Goal: Task Accomplishment & Management: Use online tool/utility

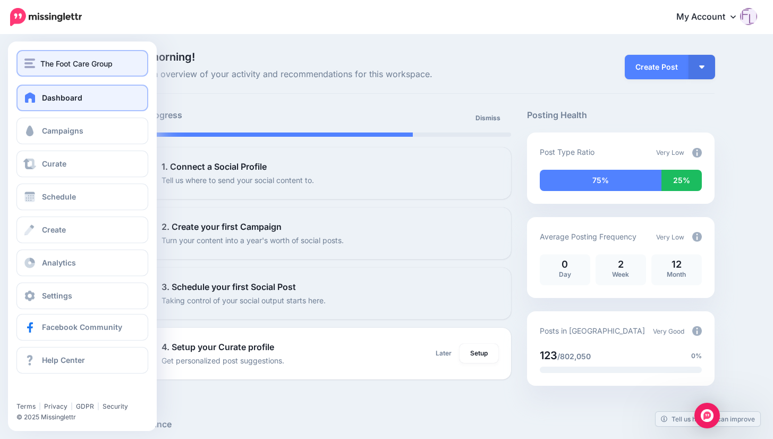
click at [86, 62] on span "The Foot Care Group" at bounding box center [76, 63] width 72 height 12
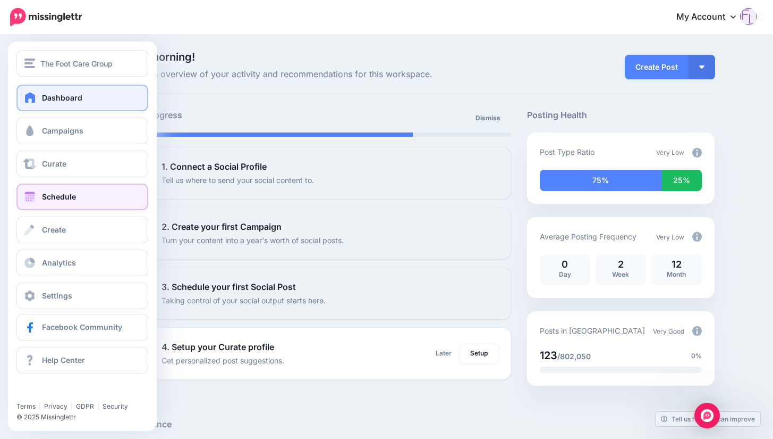
click at [66, 196] on span "Schedule" at bounding box center [59, 196] width 34 height 9
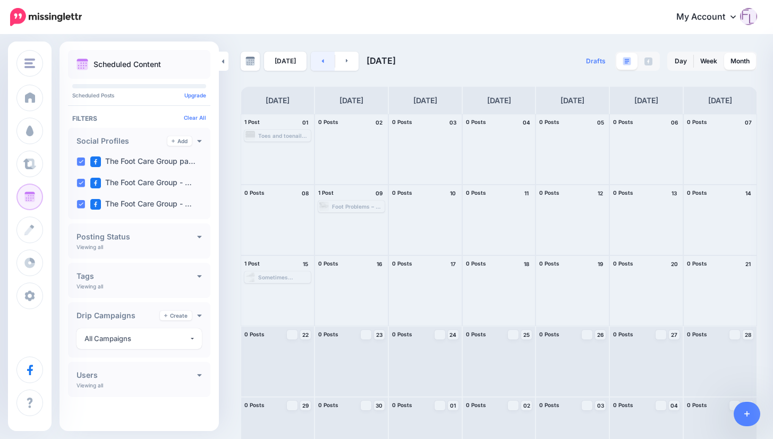
click at [323, 62] on link at bounding box center [323, 61] width 24 height 19
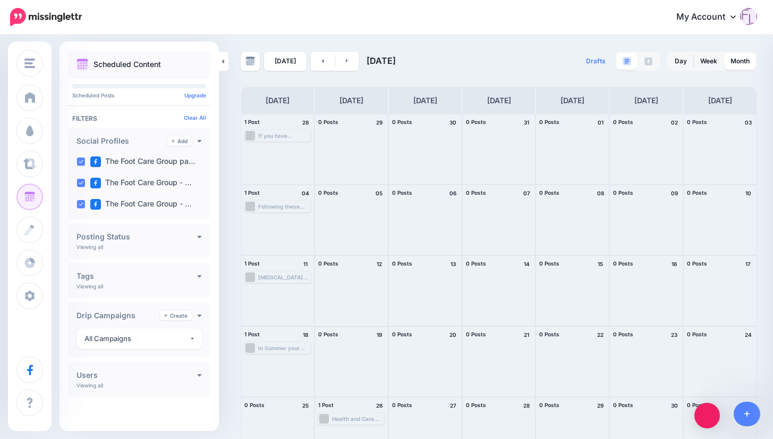
scroll to position [29, 0]
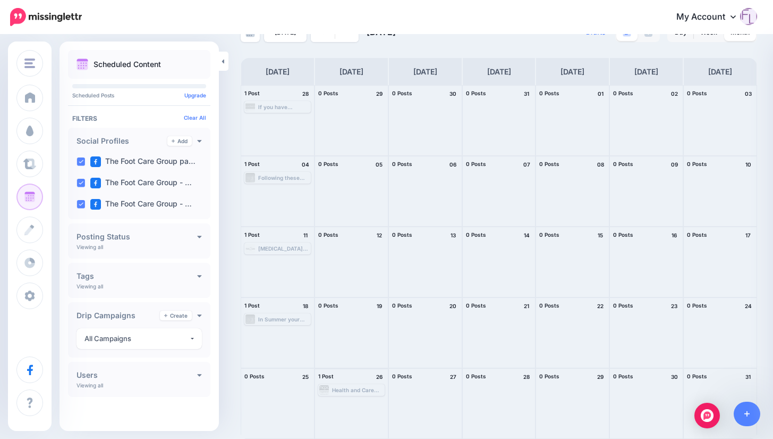
click at [355, 387] on div "Health and Care Professions Council Accreditation When you are looking for some…" at bounding box center [358, 389] width 52 height 6
click at [362, 402] on span "Send Again" at bounding box center [355, 402] width 27 height 5
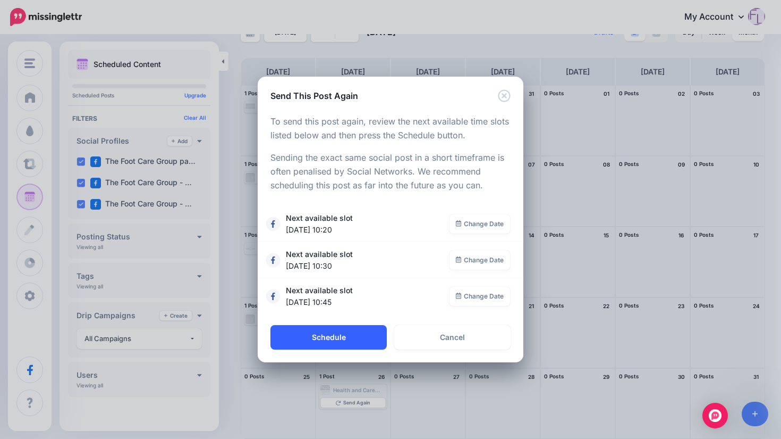
click at [355, 335] on button "Schedule" at bounding box center [329, 337] width 116 height 24
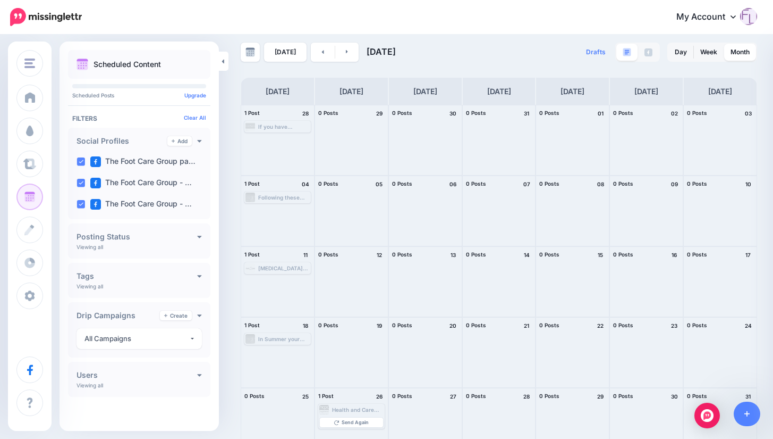
scroll to position [0, 0]
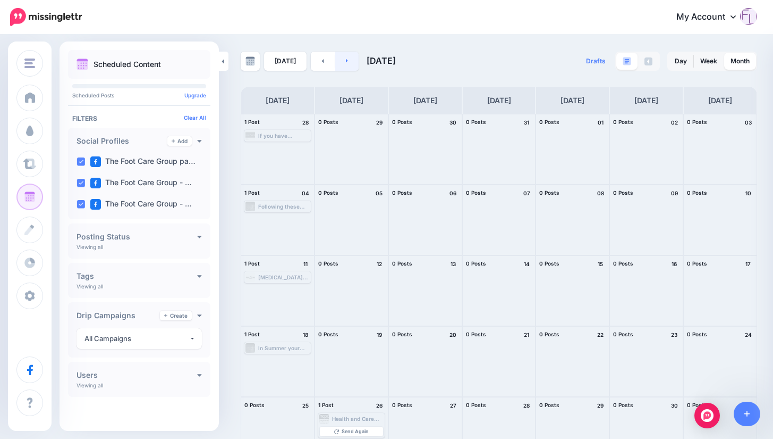
click at [350, 62] on link at bounding box center [347, 61] width 24 height 19
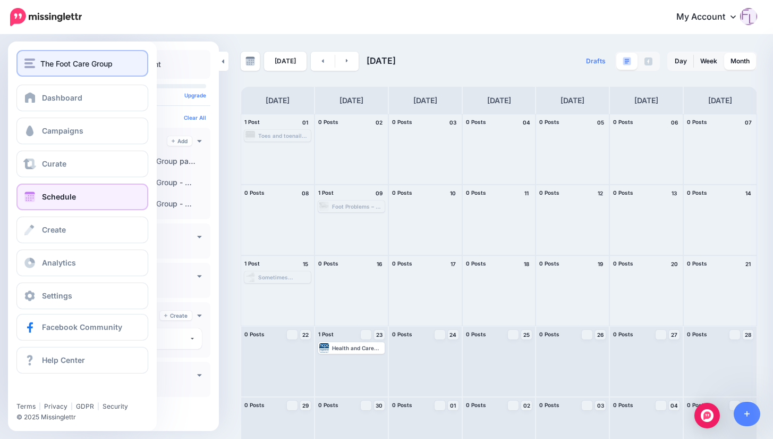
click at [92, 66] on span "The Foot Care Group" at bounding box center [76, 63] width 72 height 12
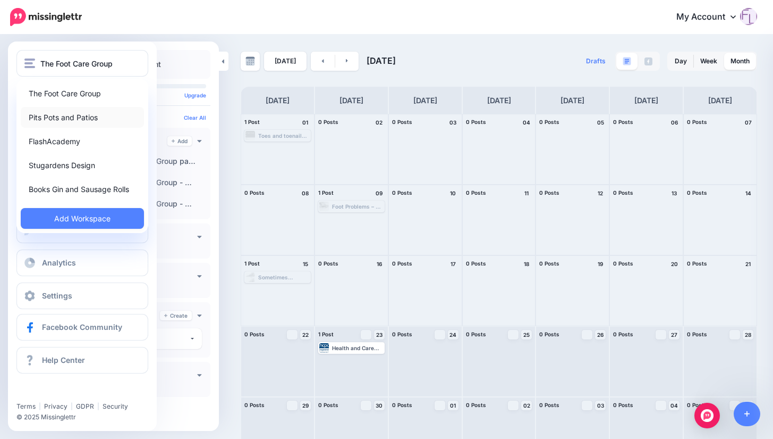
click at [84, 117] on link "Pits Pots and Patios" at bounding box center [82, 117] width 123 height 21
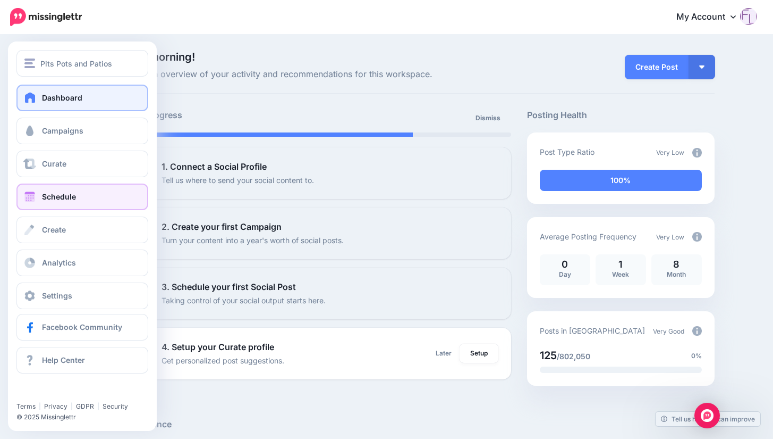
click at [60, 194] on span "Schedule" at bounding box center [59, 196] width 34 height 9
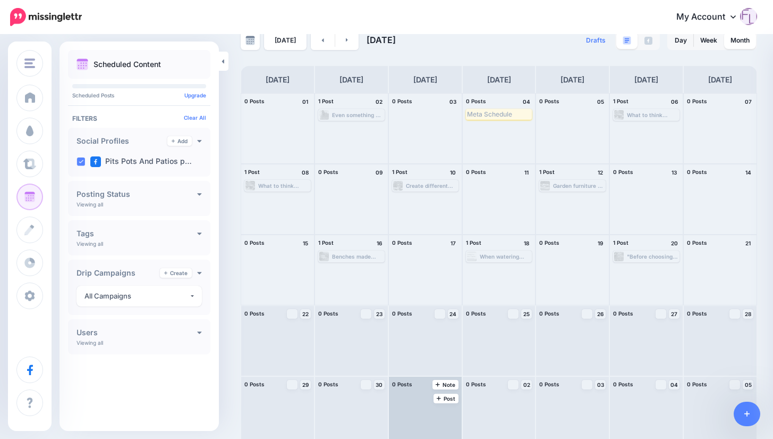
scroll to position [29, 0]
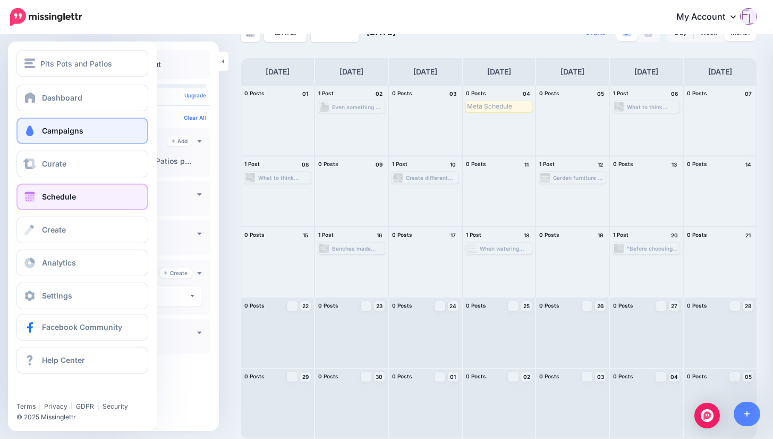
click at [73, 129] on span "Campaigns" at bounding box center [62, 130] width 41 height 9
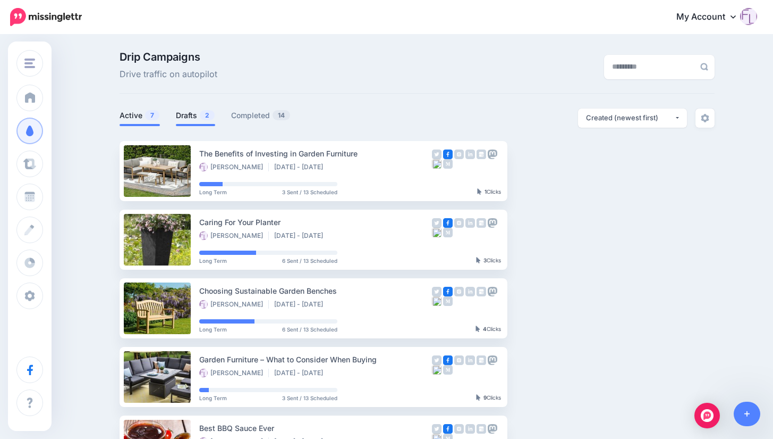
click at [202, 118] on link "Drafts 2" at bounding box center [195, 115] width 39 height 13
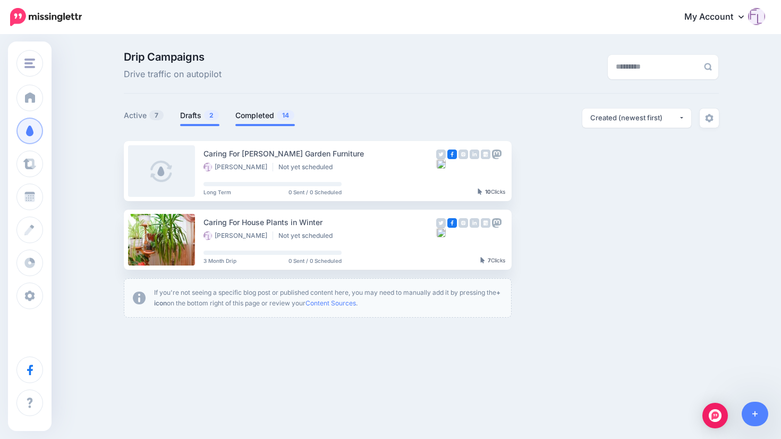
click at [266, 115] on link "Completed 14" at bounding box center [265, 115] width 60 height 13
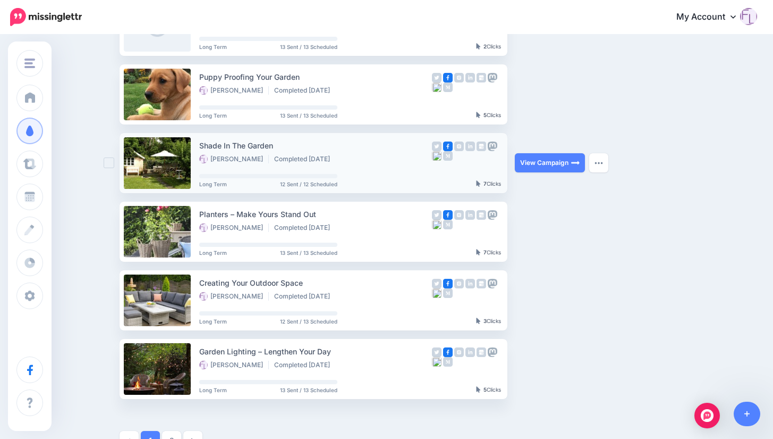
scroll to position [425, 0]
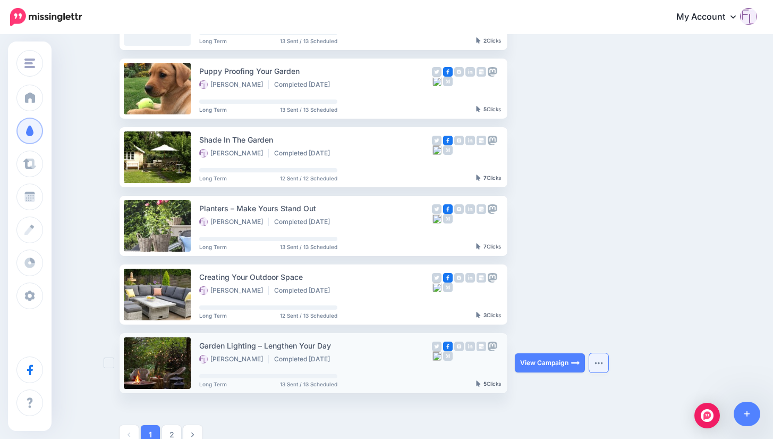
click at [601, 361] on img "button" at bounding box center [599, 362] width 9 height 3
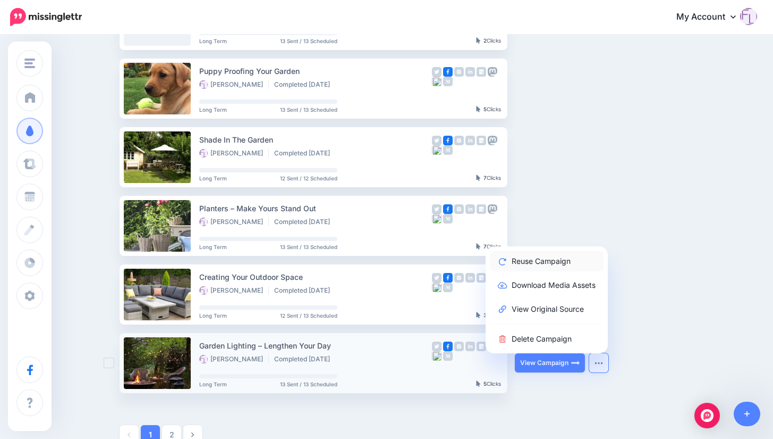
click at [551, 261] on link "Reuse Campaign" at bounding box center [547, 260] width 114 height 21
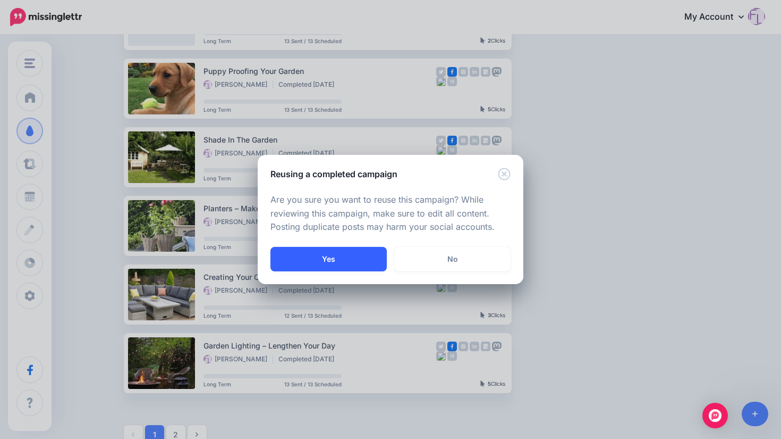
click at [342, 260] on button "Yes" at bounding box center [329, 259] width 116 height 24
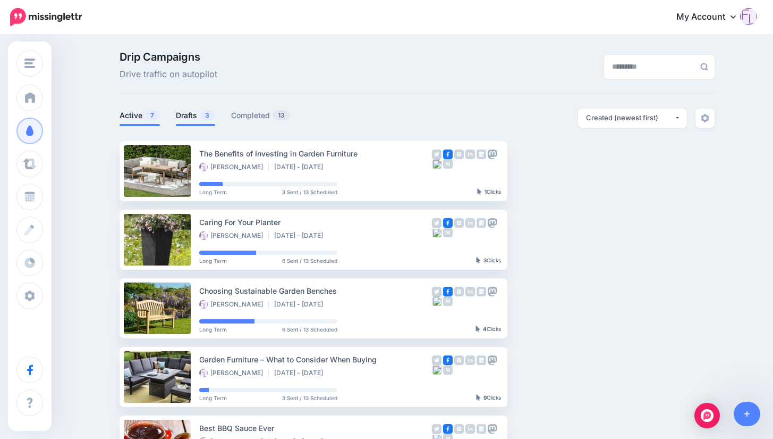
click at [189, 113] on link "Drafts 3" at bounding box center [195, 115] width 39 height 13
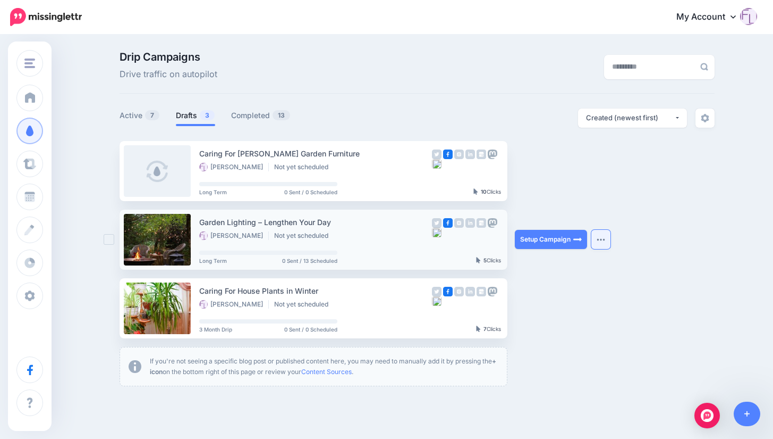
click at [605, 240] on img "button" at bounding box center [601, 239] width 9 height 3
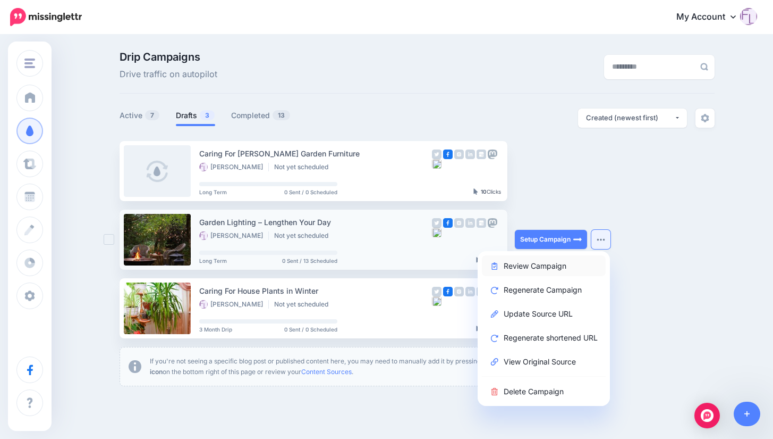
click at [564, 267] on link "Review Campaign" at bounding box center [544, 265] width 124 height 21
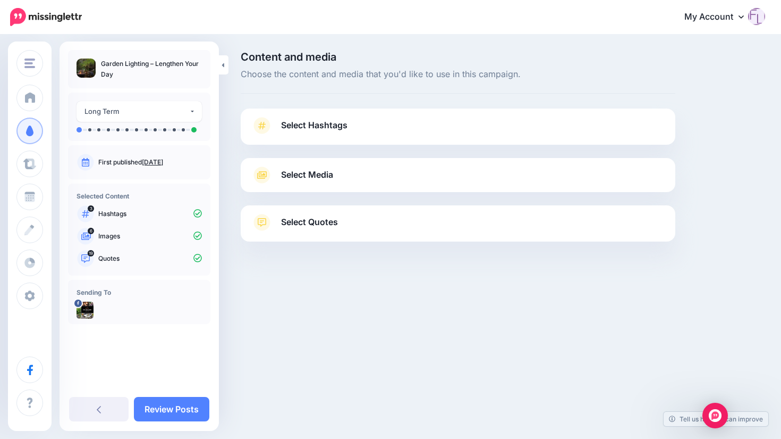
click at [311, 123] on span "Select Hashtags" at bounding box center [314, 125] width 66 height 14
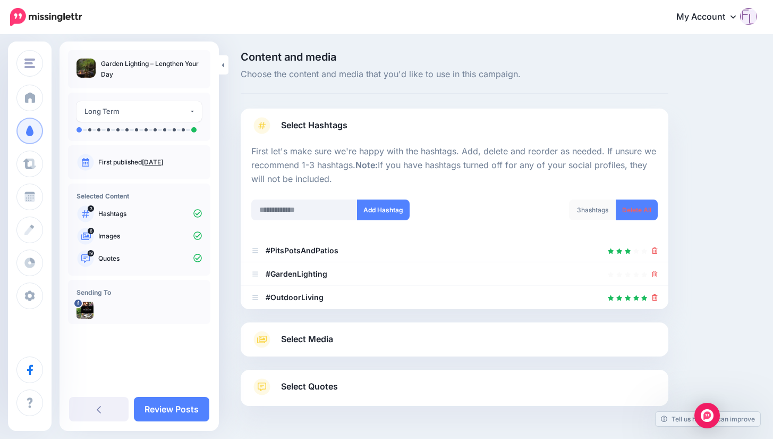
click at [313, 337] on span "Select Media" at bounding box center [307, 339] width 52 height 14
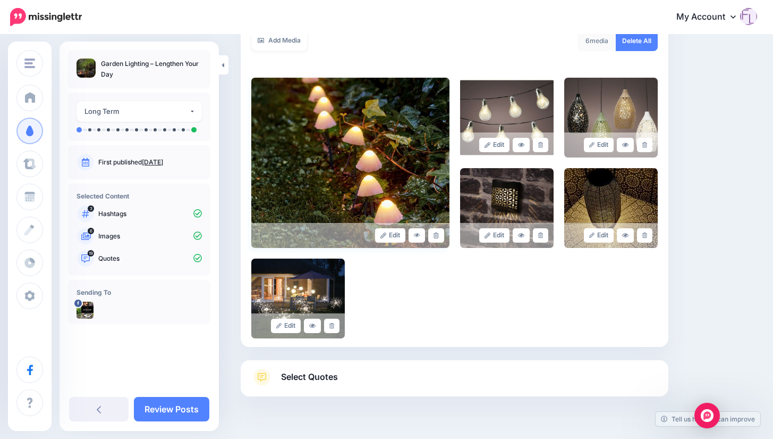
scroll to position [226, 0]
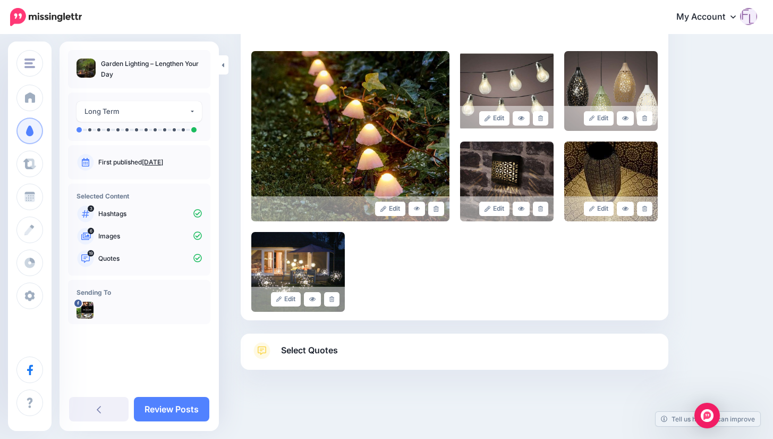
click at [327, 350] on span "Select Quotes" at bounding box center [309, 350] width 57 height 14
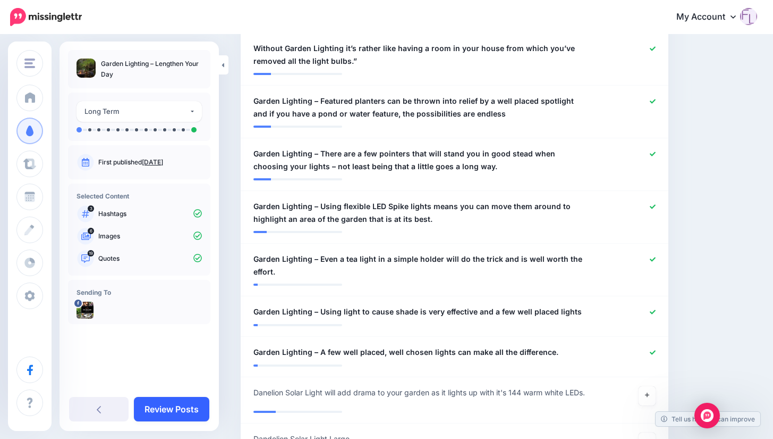
scroll to position [1023, 0]
click at [182, 408] on link "Review Posts" at bounding box center [171, 409] width 75 height 24
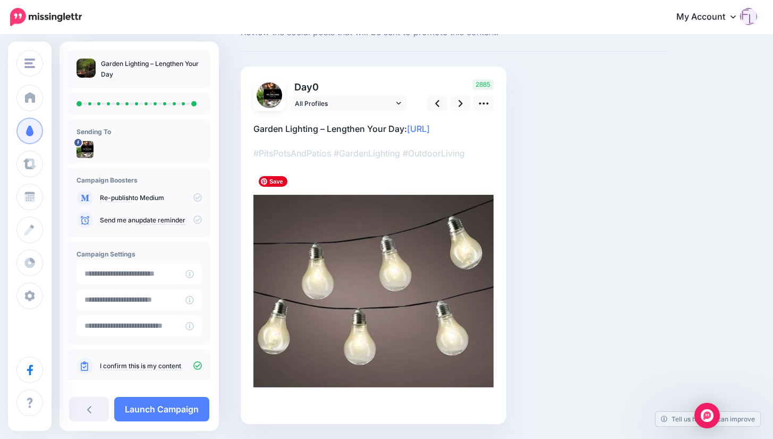
scroll to position [75, 0]
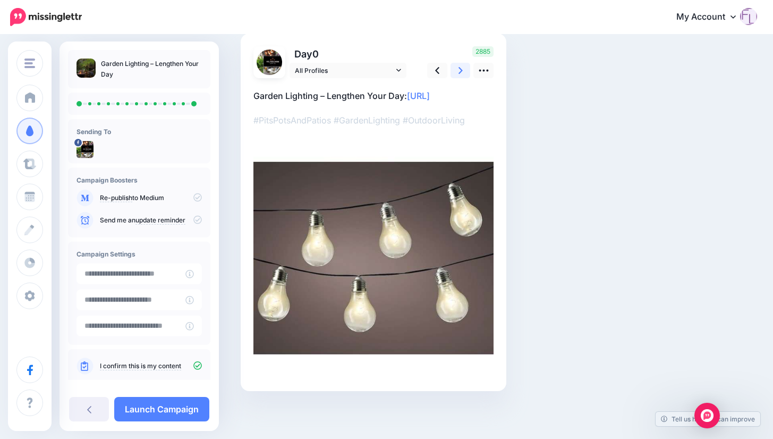
click at [461, 69] on icon at bounding box center [461, 70] width 4 height 7
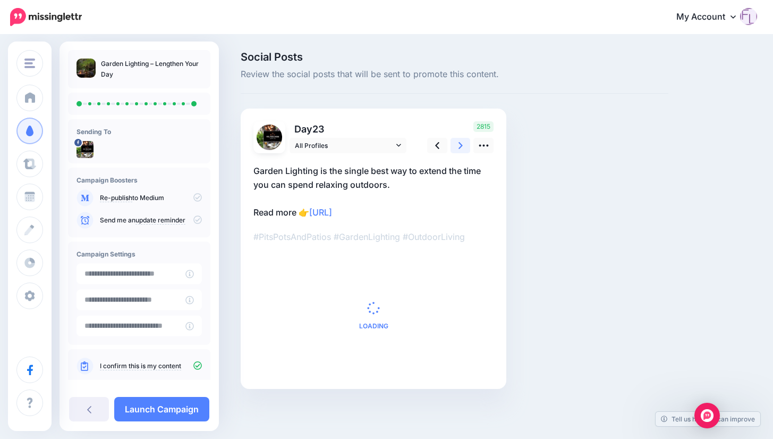
scroll to position [0, 0]
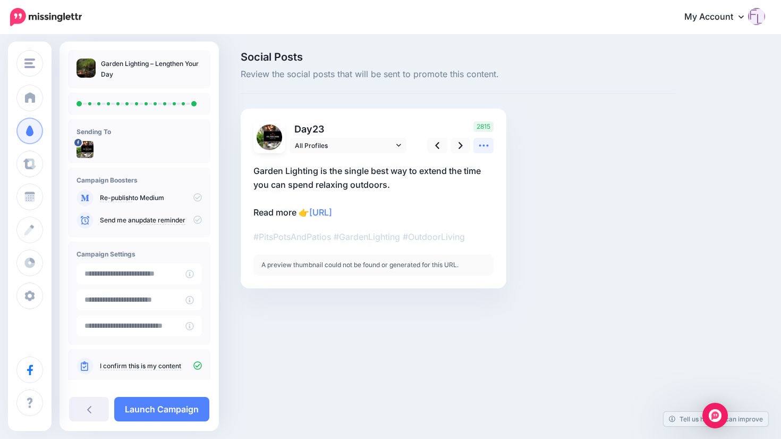
click at [485, 146] on icon at bounding box center [483, 145] width 11 height 11
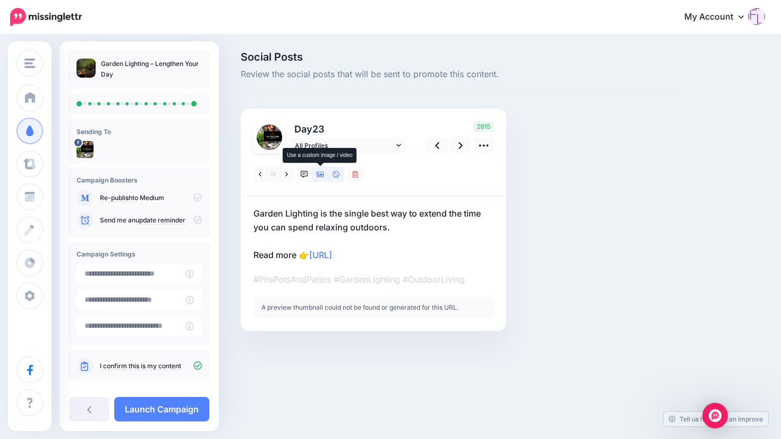
click at [321, 172] on icon at bounding box center [320, 174] width 7 height 5
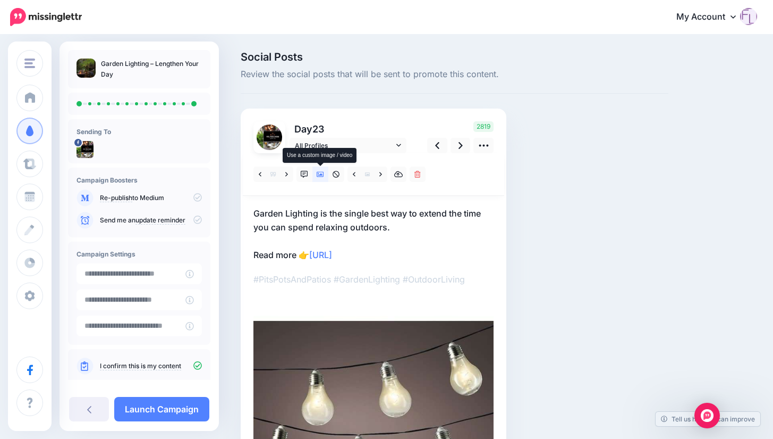
click at [322, 173] on icon at bounding box center [320, 174] width 7 height 7
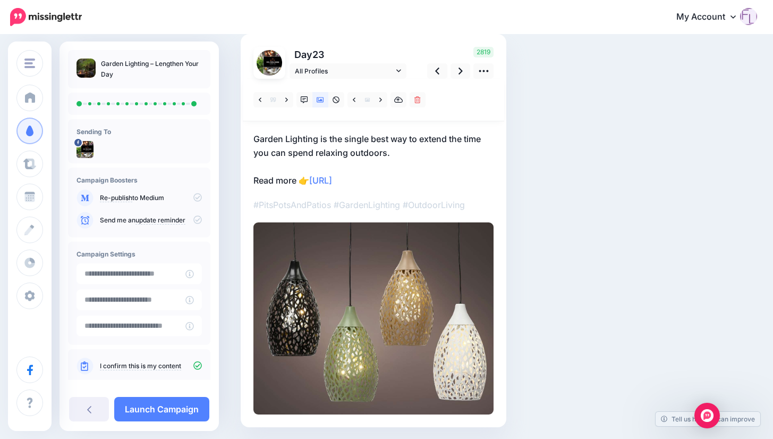
scroll to position [57, 0]
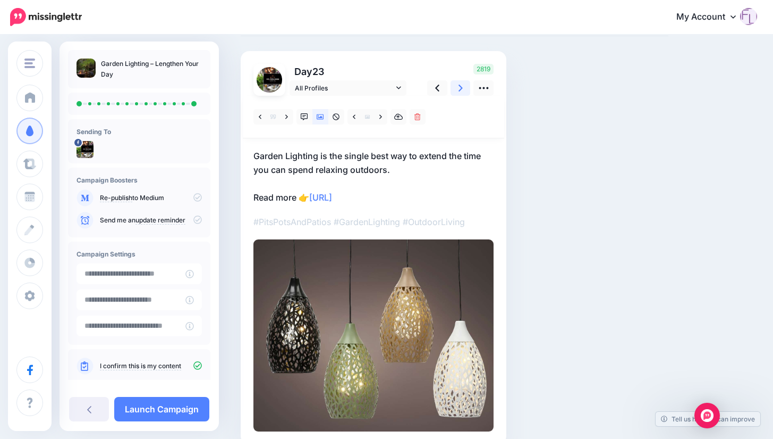
click at [460, 88] on icon at bounding box center [461, 87] width 4 height 11
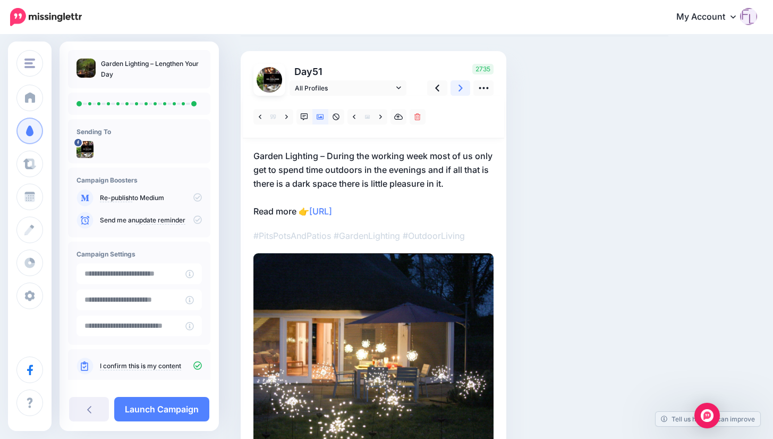
click at [460, 88] on icon at bounding box center [461, 87] width 4 height 11
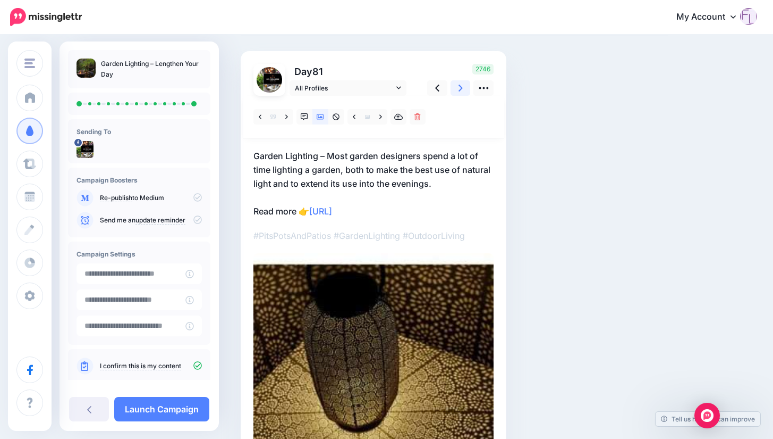
click at [460, 88] on icon at bounding box center [461, 87] width 4 height 11
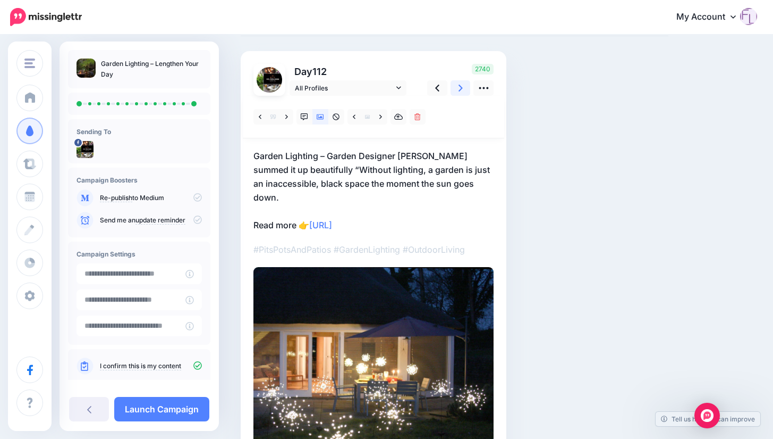
click at [460, 88] on icon at bounding box center [461, 87] width 4 height 11
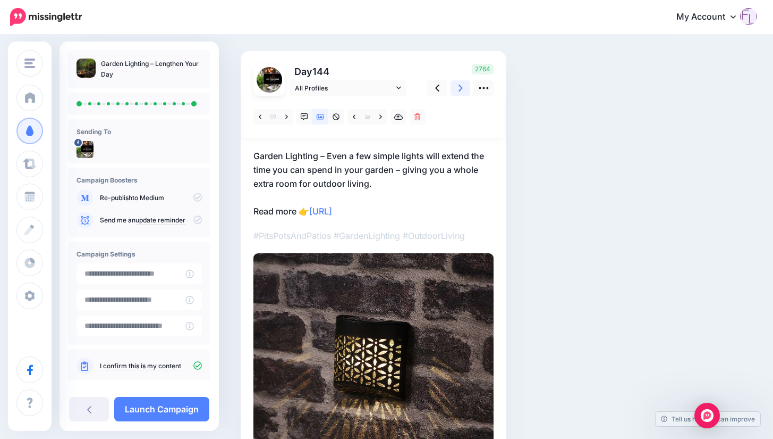
click at [459, 88] on icon at bounding box center [461, 87] width 4 height 11
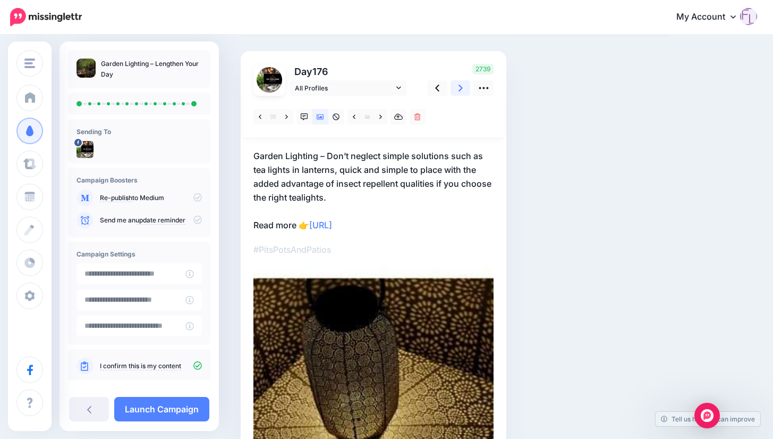
click at [459, 88] on icon at bounding box center [461, 87] width 4 height 11
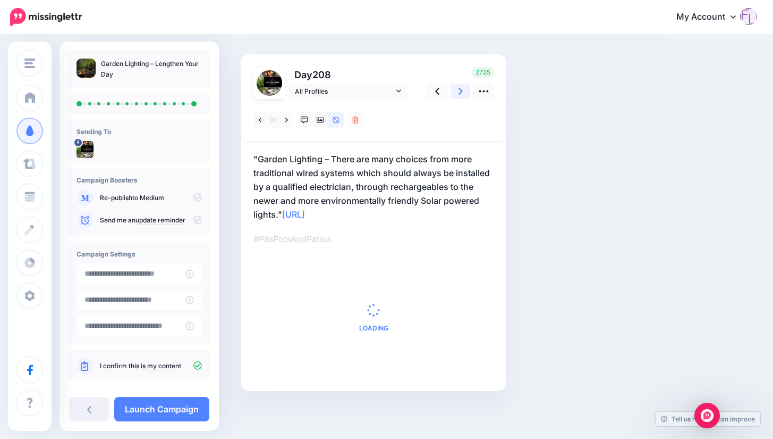
scroll to position [0, 0]
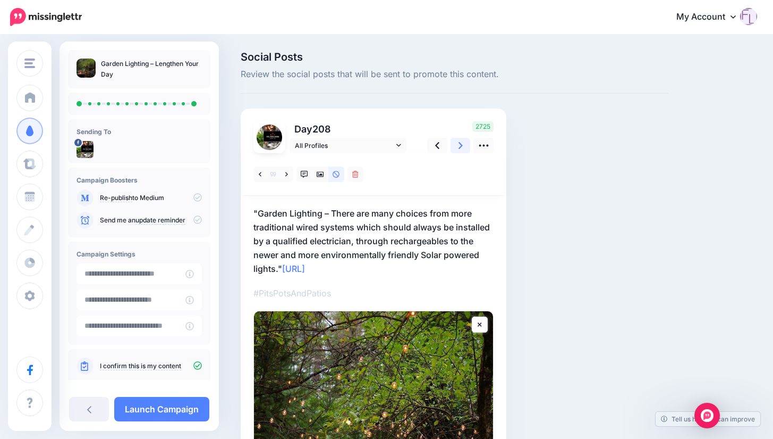
click at [461, 145] on icon at bounding box center [461, 145] width 4 height 7
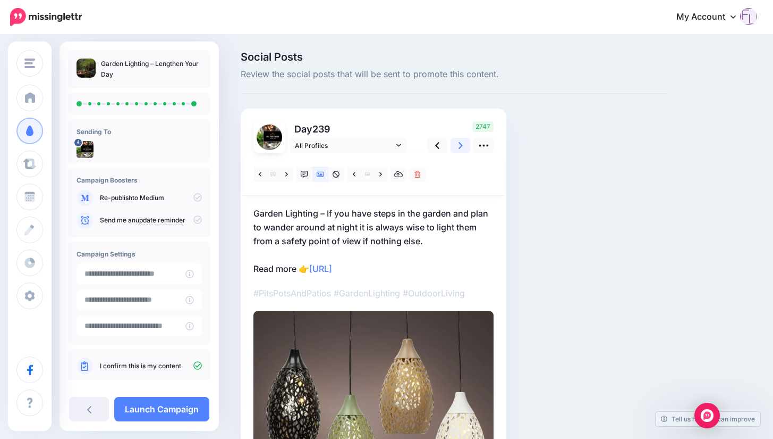
click at [461, 145] on icon at bounding box center [461, 145] width 4 height 7
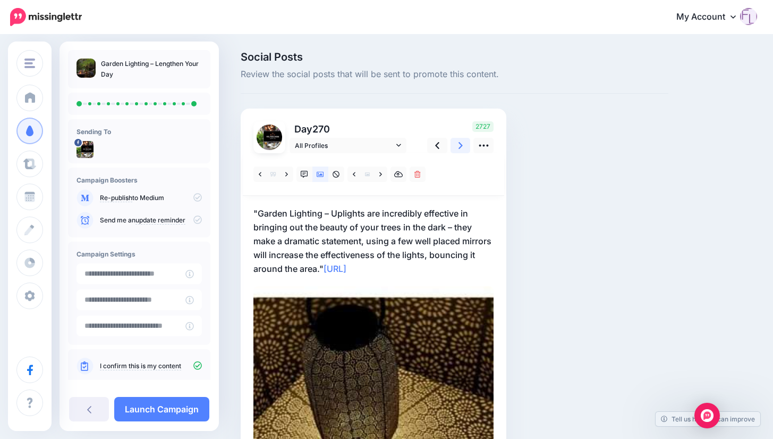
click at [461, 145] on icon at bounding box center [461, 145] width 4 height 7
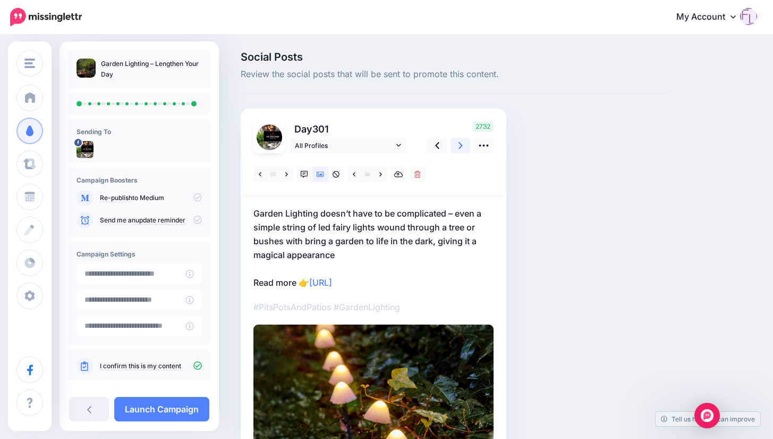
click at [461, 145] on icon at bounding box center [461, 145] width 4 height 7
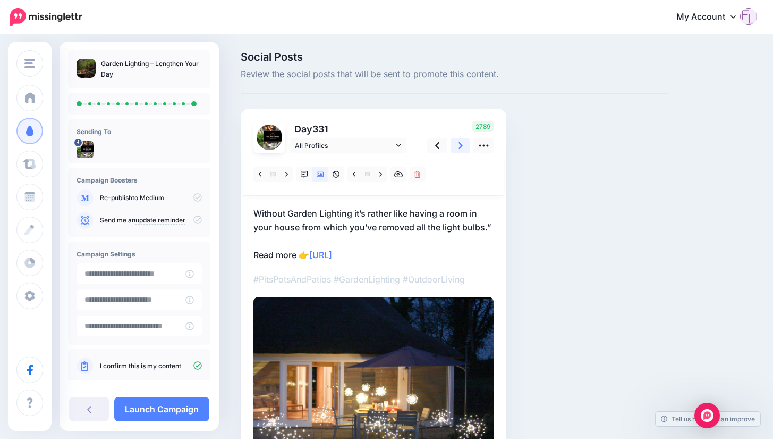
click at [461, 145] on icon at bounding box center [461, 145] width 4 height 7
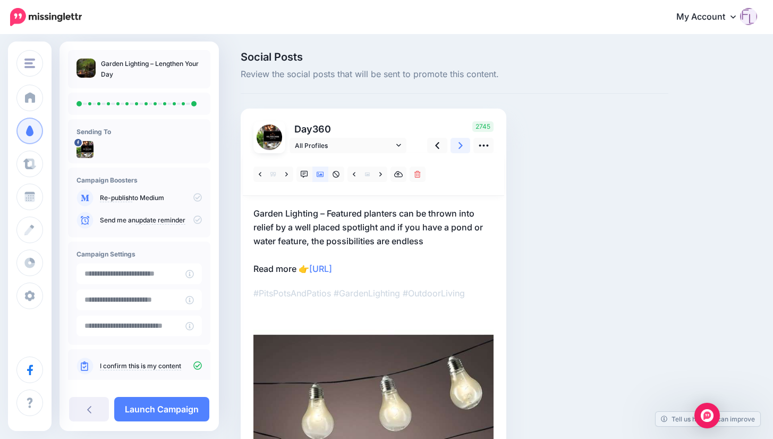
click at [461, 145] on icon at bounding box center [461, 145] width 4 height 7
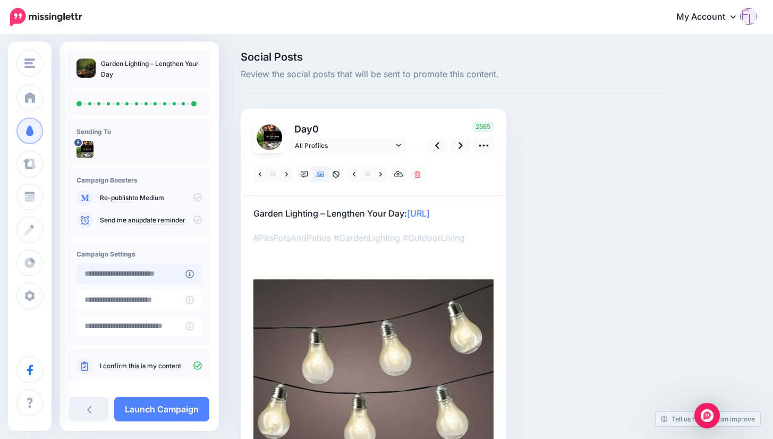
click at [175, 276] on input "text" at bounding box center [131, 273] width 109 height 21
type input "**********"
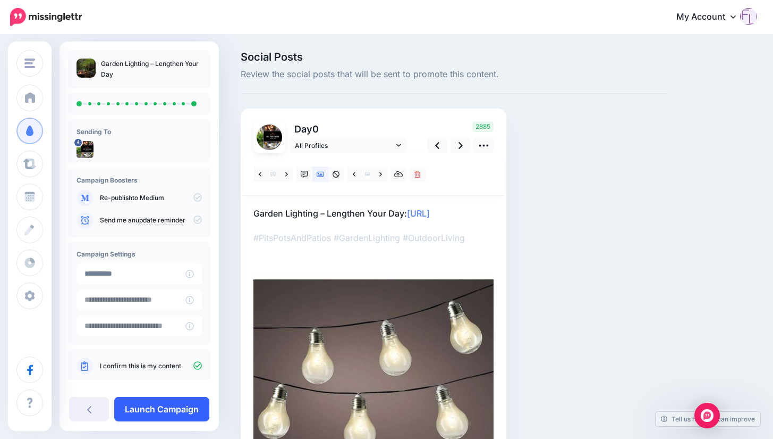
click at [150, 407] on link "Launch Campaign" at bounding box center [161, 409] width 95 height 24
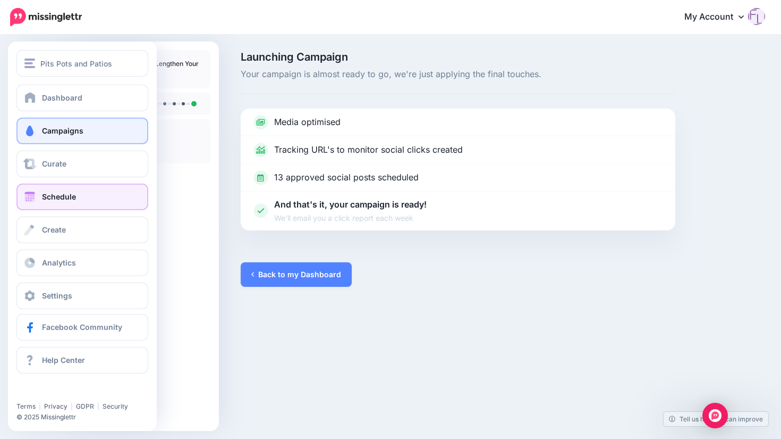
click at [28, 197] on span at bounding box center [30, 196] width 14 height 11
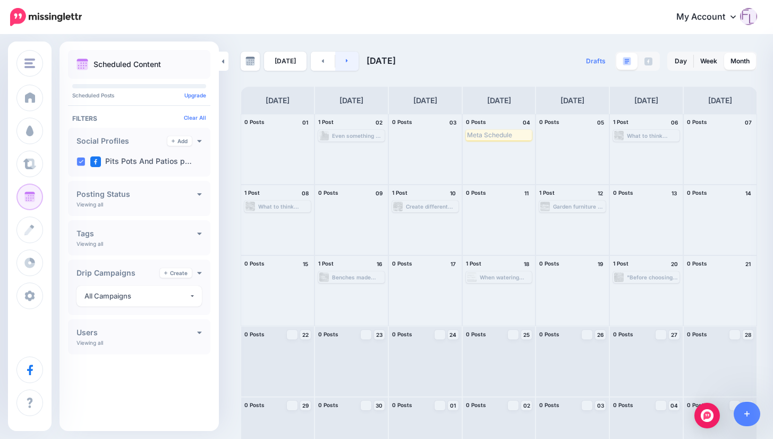
click at [346, 60] on icon at bounding box center [347, 60] width 3 height 6
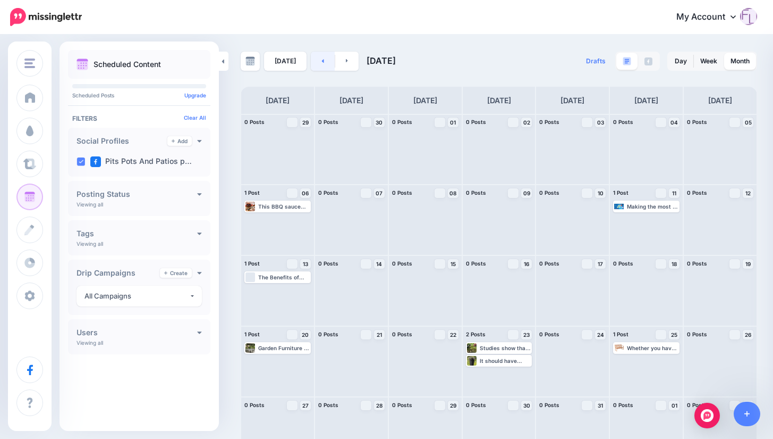
click at [322, 62] on icon at bounding box center [323, 60] width 3 height 6
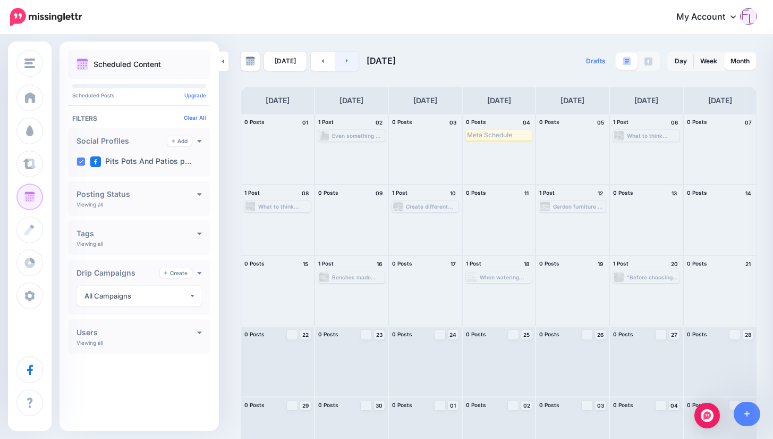
click at [346, 59] on icon at bounding box center [347, 60] width 3 height 6
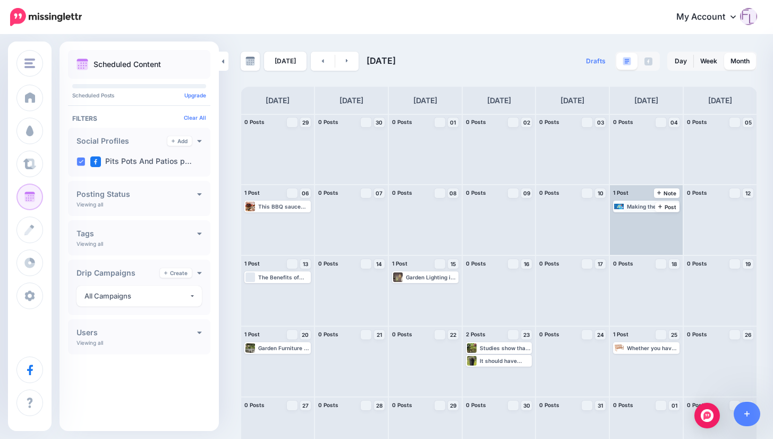
click at [660, 206] on div "Making the most of of your outdoor space - maximize lighting, making use of nat…" at bounding box center [653, 206] width 52 height 6
click at [667, 207] on div "Making the most of of your outdoor space - maximize lighting, making use of nat…" at bounding box center [653, 206] width 52 height 6
drag, startPoint x: 669, startPoint y: 207, endPoint x: 651, endPoint y: 228, distance: 27.9
click at [651, 231] on div "Making the most of of your outdoor space - maximize lighting, making use of nat…" at bounding box center [646, 220] width 73 height 70
click at [661, 207] on div "Making the most of of your outdoor space - maximize lighting, making use of nat…" at bounding box center [653, 206] width 52 height 6
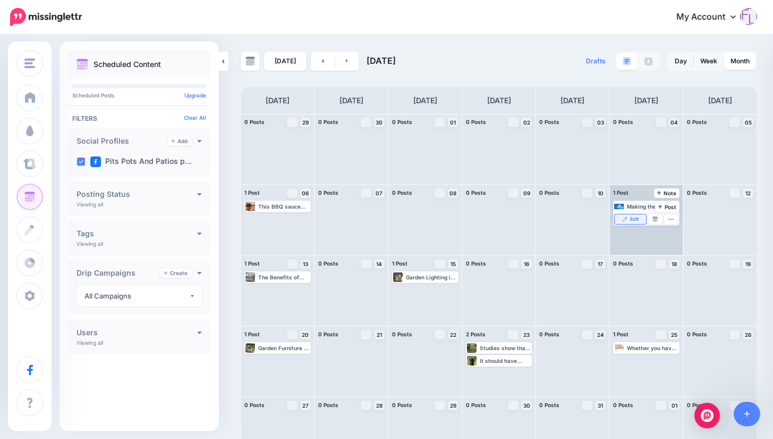
click at [639, 218] on span "Edit" at bounding box center [634, 218] width 9 height 5
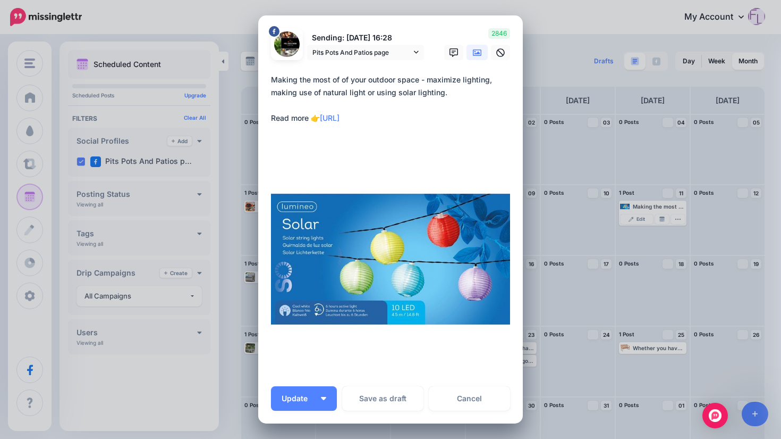
click at [646, 149] on div "Edit Post Loading Sending: 11th Oct 16:28 Pits Pots And Patios page 11th Oct 16…" at bounding box center [390, 219] width 781 height 439
click at [471, 392] on link "Cancel" at bounding box center [469, 398] width 81 height 24
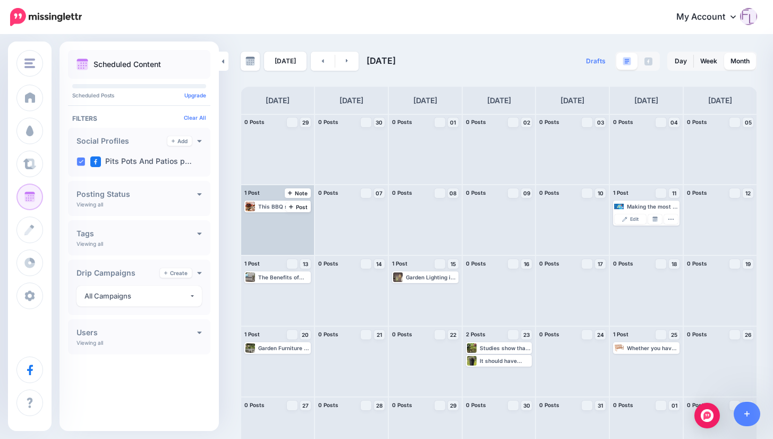
drag, startPoint x: 295, startPoint y: 206, endPoint x: 272, endPoint y: 212, distance: 23.7
click at [270, 224] on div "This BBQ sauce recipe freezes well so you can make a big batch and have it to h…" at bounding box center [277, 220] width 73 height 70
drag, startPoint x: 301, startPoint y: 206, endPoint x: 295, endPoint y: 205, distance: 7.0
click at [295, 205] on div "This BBQ sauce recipe freezes well so you can make a big batch and have it to h…" at bounding box center [284, 206] width 52 height 6
click at [302, 217] on icon "button" at bounding box center [302, 219] width 6 height 6
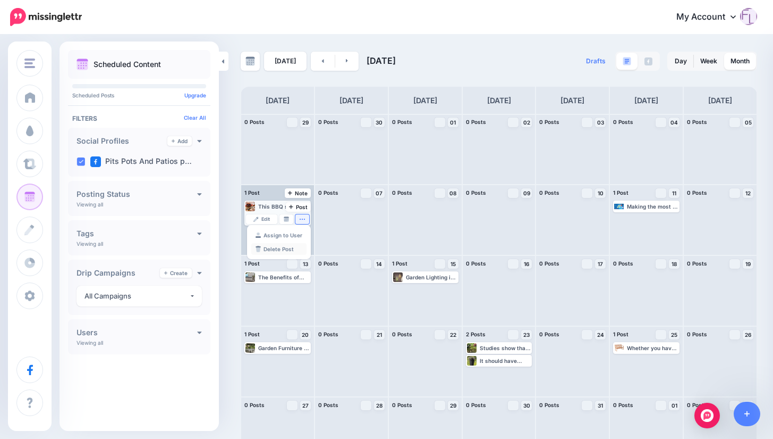
click at [285, 245] on link "Delete Post" at bounding box center [278, 249] width 55 height 12
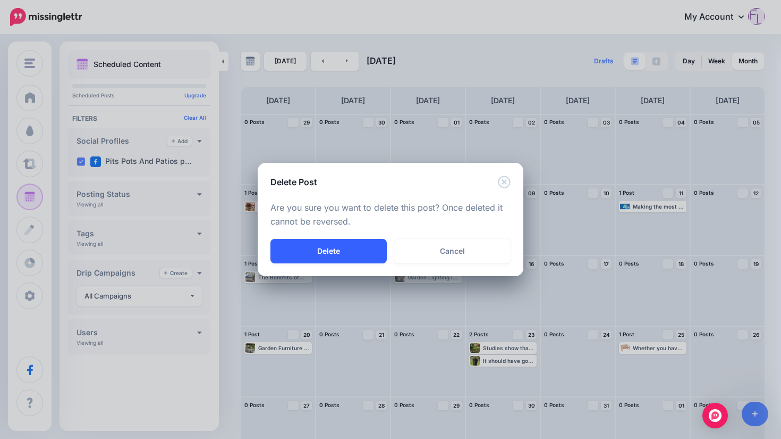
drag, startPoint x: 369, startPoint y: 248, endPoint x: 378, endPoint y: 250, distance: 8.8
click at [369, 248] on button "Delete" at bounding box center [329, 251] width 116 height 24
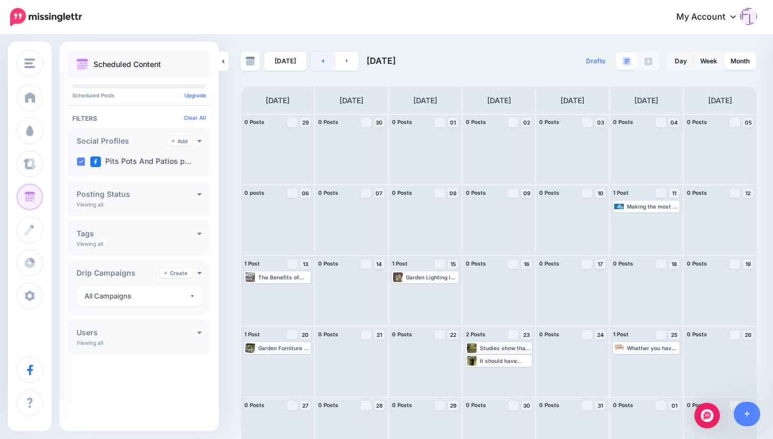
click at [322, 60] on icon at bounding box center [323, 60] width 3 height 6
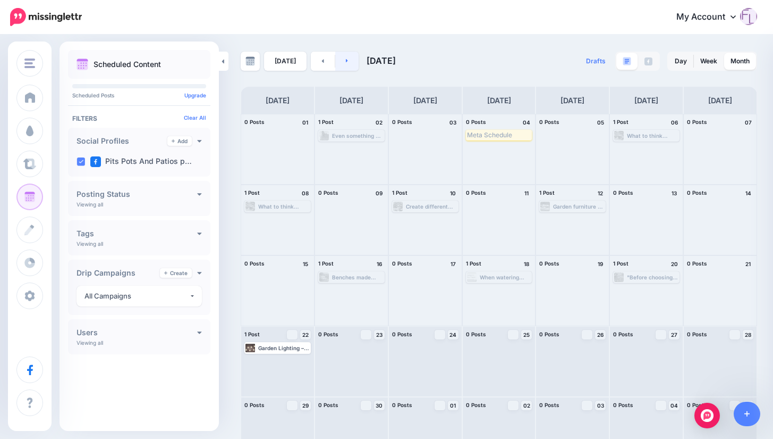
click at [346, 63] on icon at bounding box center [347, 60] width 3 height 6
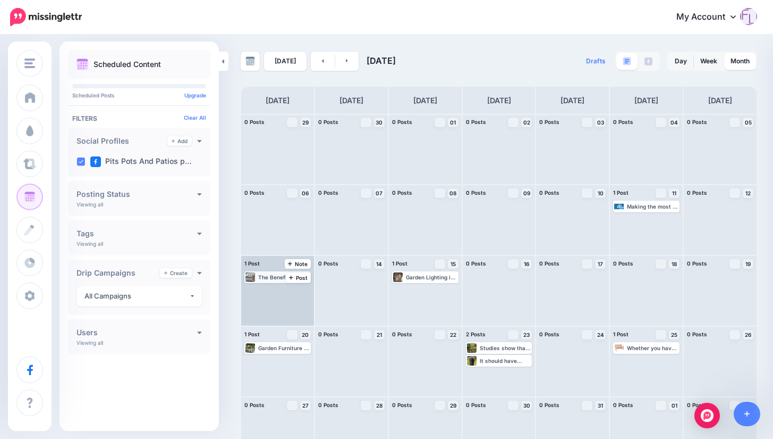
click at [281, 276] on div "The Benefits of Investing in Garden Furniture: https://lttr.ai/AjCfI #PitsPotsA…" at bounding box center [284, 277] width 52 height 6
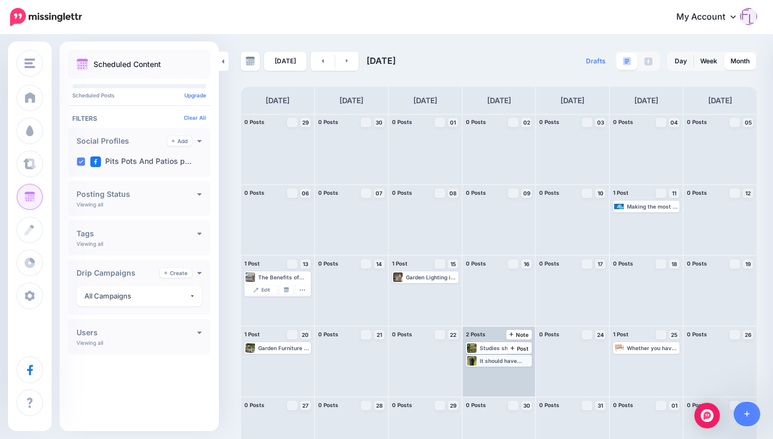
click at [515, 362] on div "It should have good drainage or your plant will have a soggy home – ok for some…" at bounding box center [506, 360] width 52 height 6
drag, startPoint x: 428, startPoint y: 357, endPoint x: 477, endPoint y: 360, distance: 48.4
click at [477, 360] on div "0 Posts 29 Note Post 0 Posts 30 Note Post" at bounding box center [499, 291] width 517 height 354
click at [505, 360] on div "It should have good drainage or your plant will have a soggy home – ok for some…" at bounding box center [506, 360] width 52 height 6
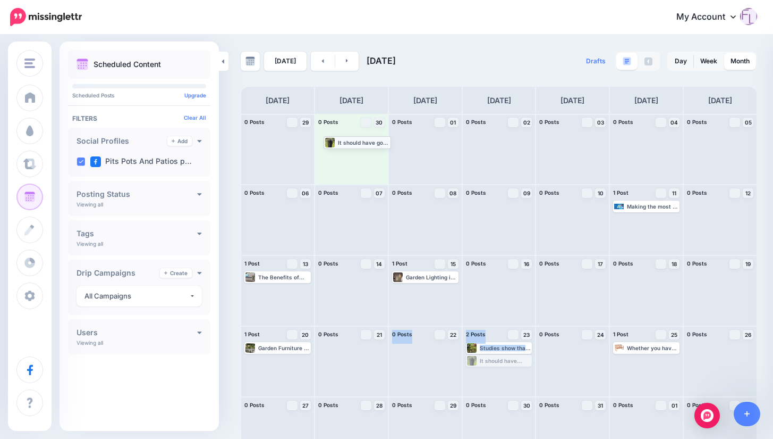
drag, startPoint x: 508, startPoint y: 362, endPoint x: 362, endPoint y: 144, distance: 262.6
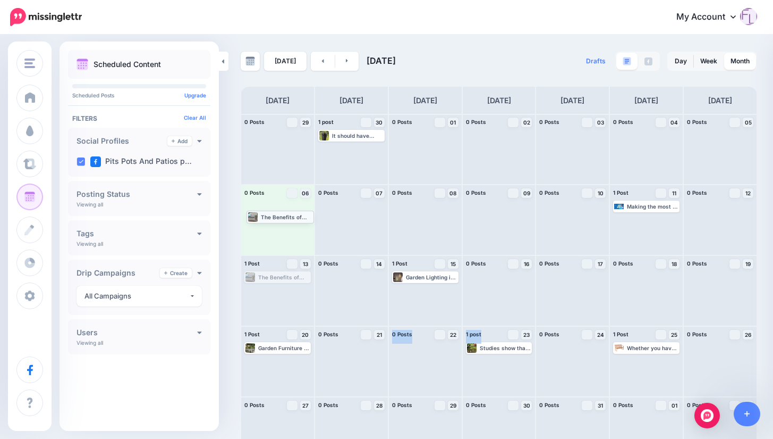
drag, startPoint x: 274, startPoint y: 276, endPoint x: 276, endPoint y: 215, distance: 60.6
click at [341, 61] on link at bounding box center [347, 61] width 24 height 19
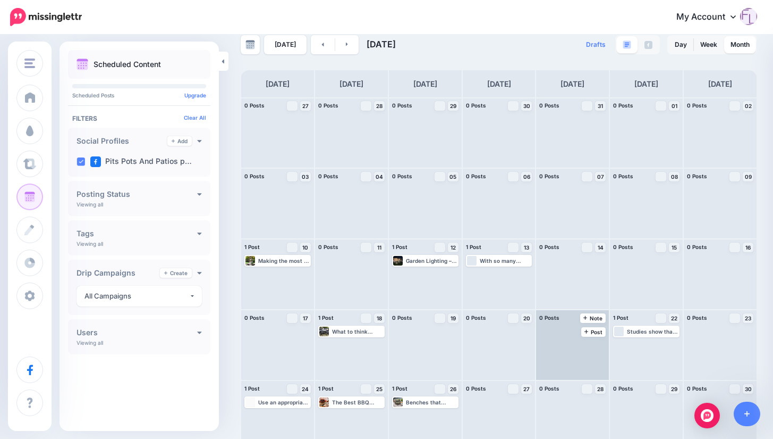
scroll to position [29, 0]
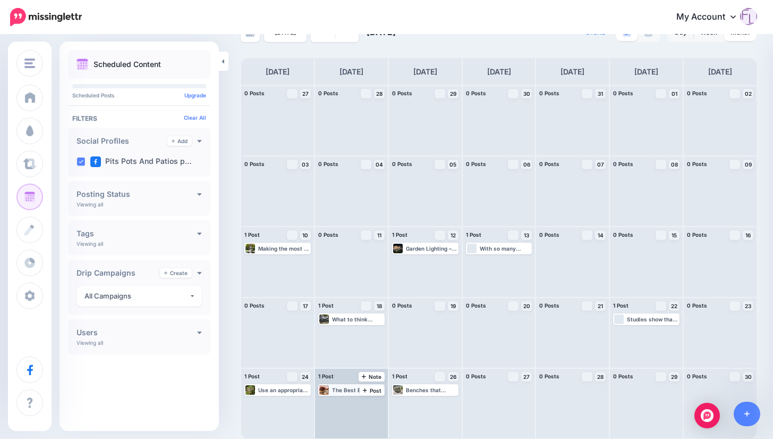
click at [364, 390] on div "The Best BBQ Sauce Recipe Ever is delicious brushed onto Corn Cobs and slices o…" at bounding box center [358, 389] width 52 height 6
click at [378, 402] on icon "button" at bounding box center [376, 402] width 5 height 1
click at [379, 403] on icon "button" at bounding box center [376, 402] width 6 height 6
click at [365, 386] on link "Delete Post" at bounding box center [352, 388] width 55 height 12
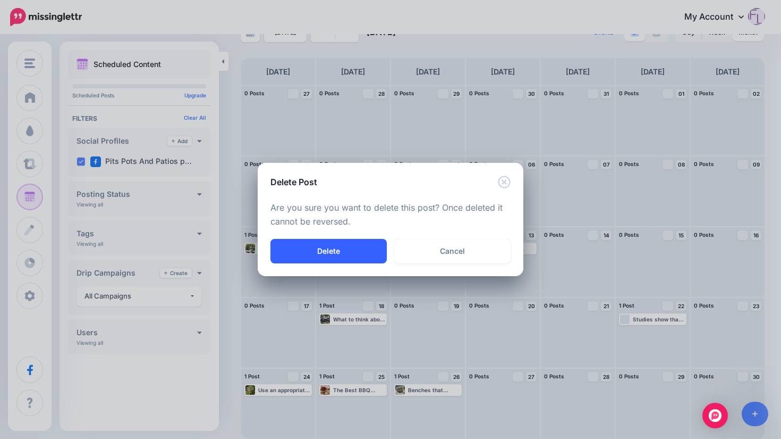
click at [354, 253] on button "Delete" at bounding box center [329, 251] width 116 height 24
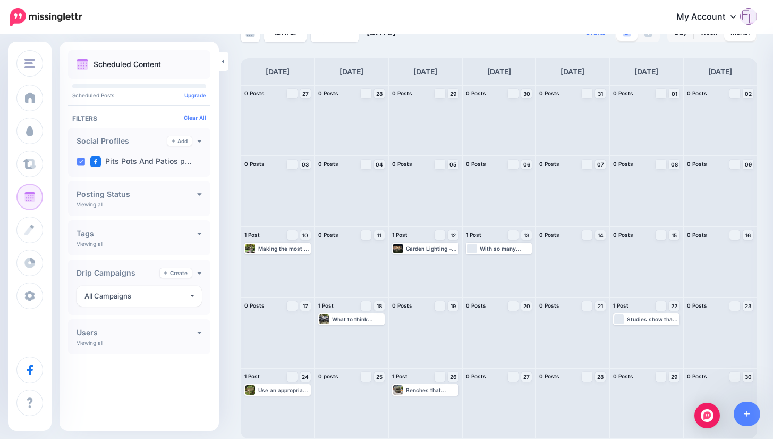
scroll to position [0, 0]
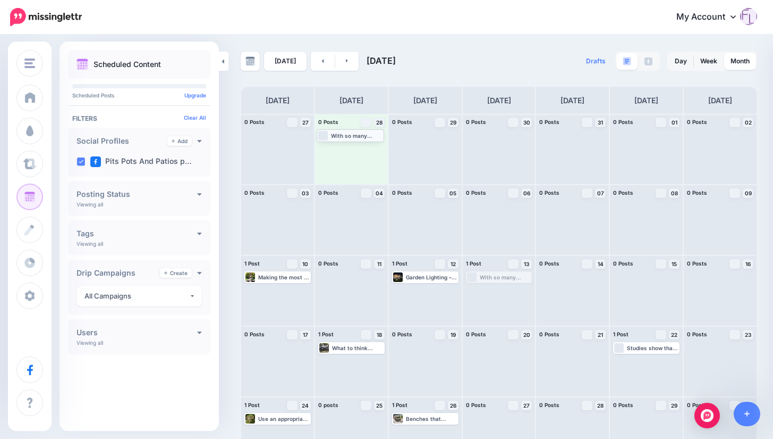
drag, startPoint x: 512, startPoint y: 278, endPoint x: 360, endPoint y: 136, distance: 208.4
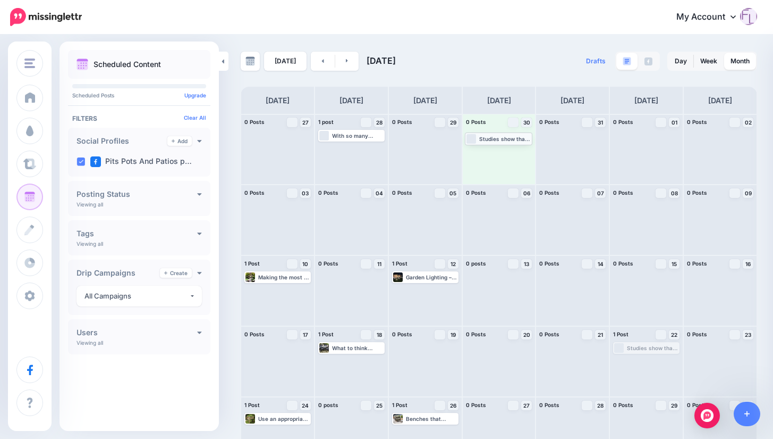
drag, startPoint x: 654, startPoint y: 348, endPoint x: 500, endPoint y: 139, distance: 259.6
click at [317, 60] on link at bounding box center [323, 61] width 24 height 19
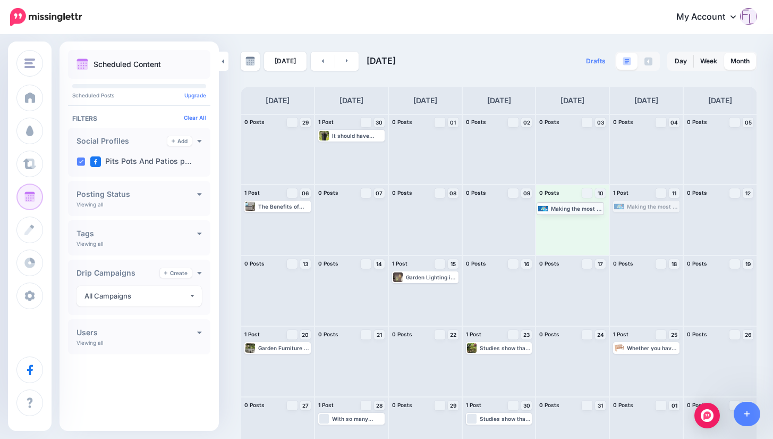
drag, startPoint x: 667, startPoint y: 205, endPoint x: 584, endPoint y: 207, distance: 82.4
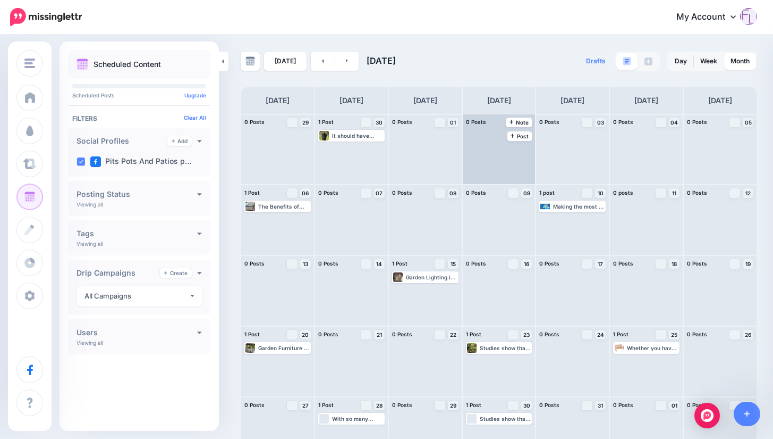
click at [506, 148] on div at bounding box center [499, 149] width 73 height 70
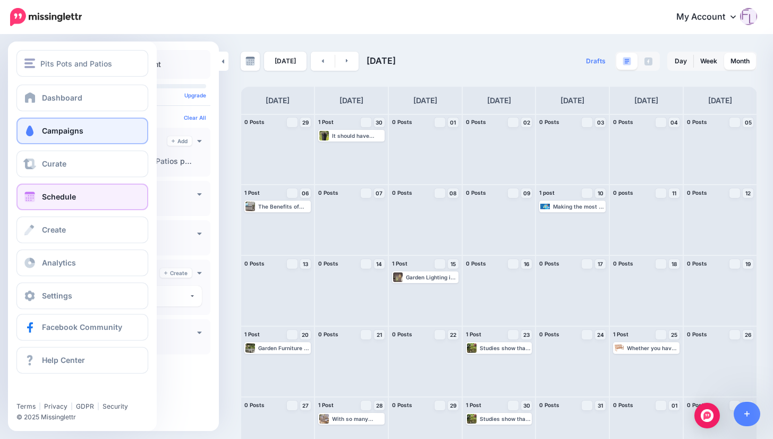
click at [64, 133] on span "Campaigns" at bounding box center [62, 130] width 41 height 9
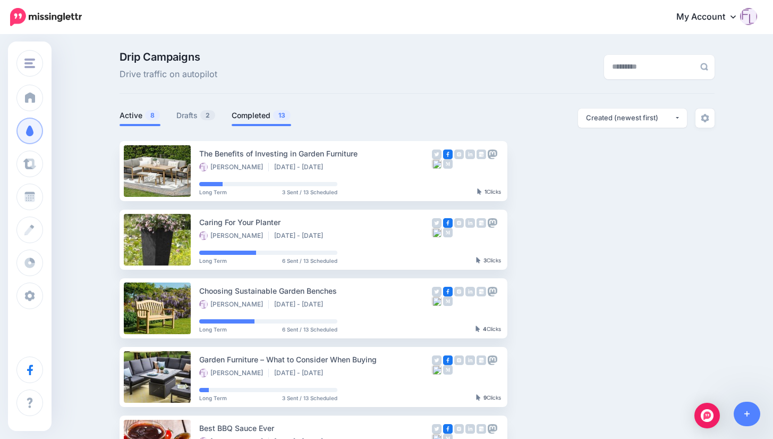
click at [264, 113] on link "Completed 13" at bounding box center [262, 115] width 60 height 13
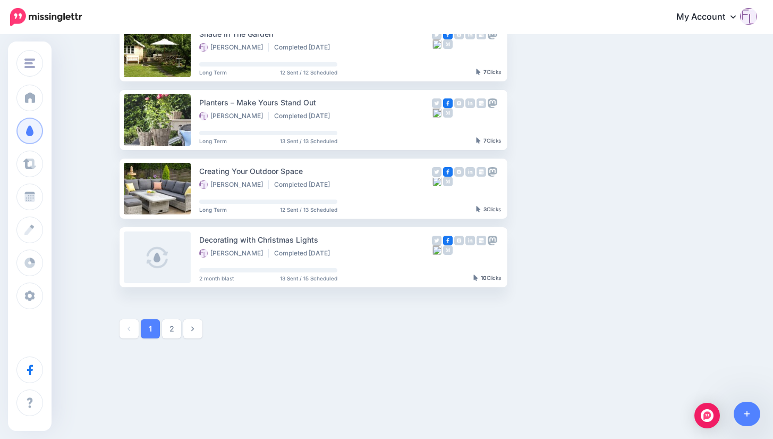
scroll to position [532, 0]
click at [194, 329] on icon at bounding box center [192, 327] width 3 height 7
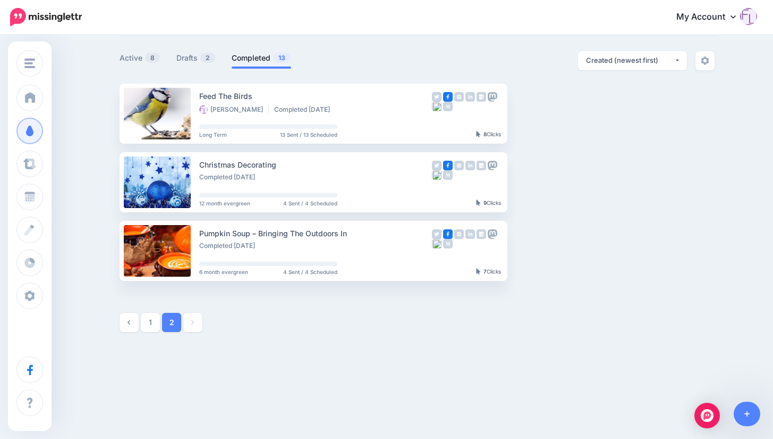
scroll to position [57, 0]
click at [600, 249] on img "button" at bounding box center [599, 250] width 9 height 3
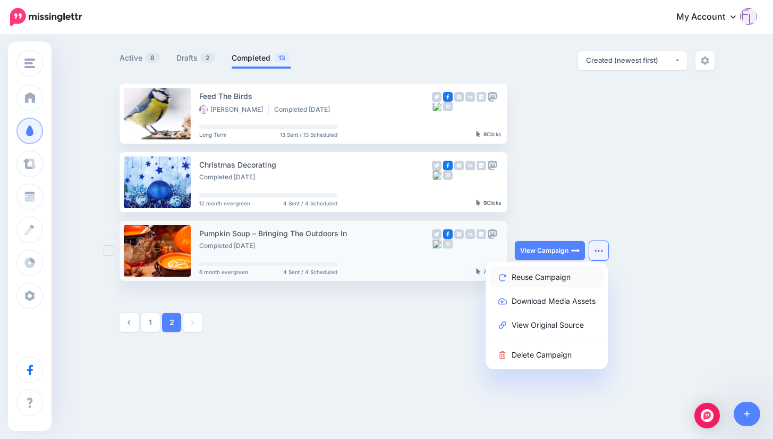
click at [571, 276] on link "Reuse Campaign" at bounding box center [547, 276] width 114 height 21
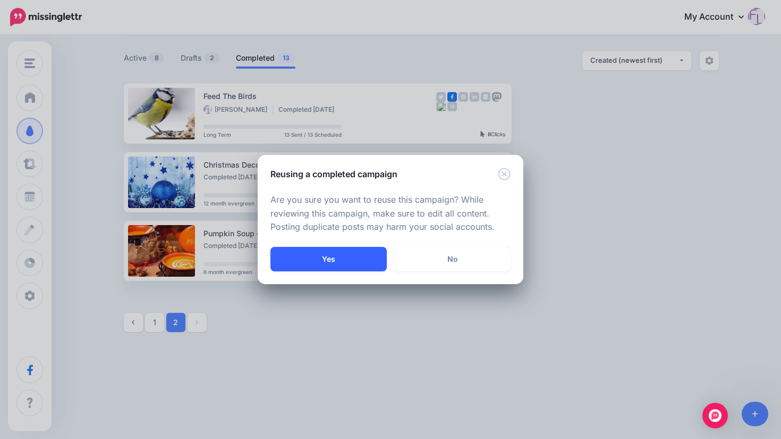
click at [374, 259] on button "Yes" at bounding box center [329, 259] width 116 height 24
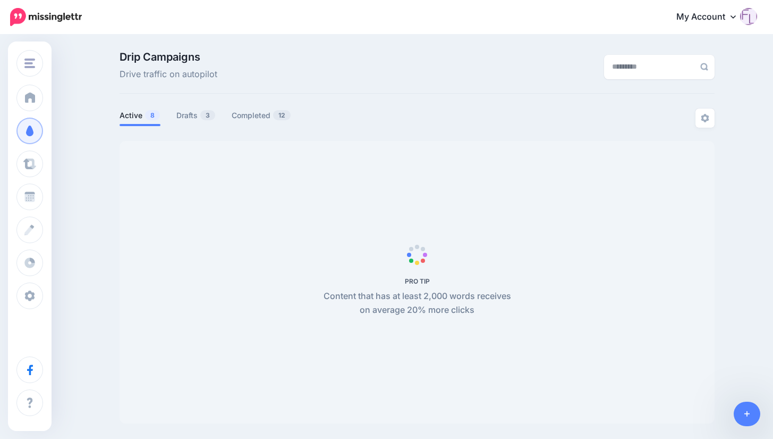
scroll to position [58, 0]
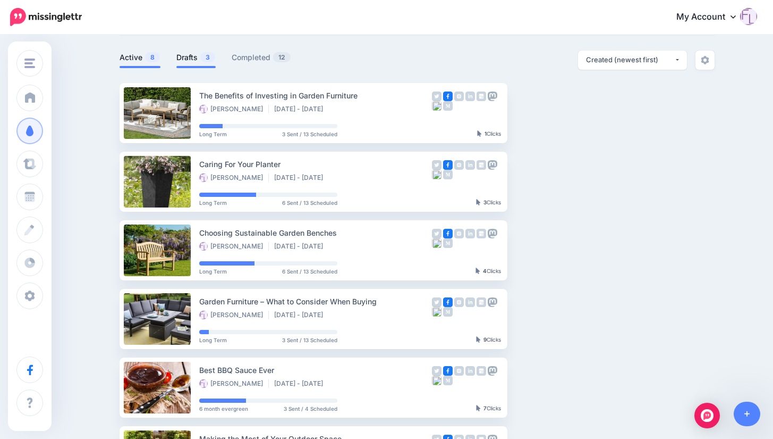
click at [192, 53] on link "Drafts 3" at bounding box center [195, 57] width 39 height 13
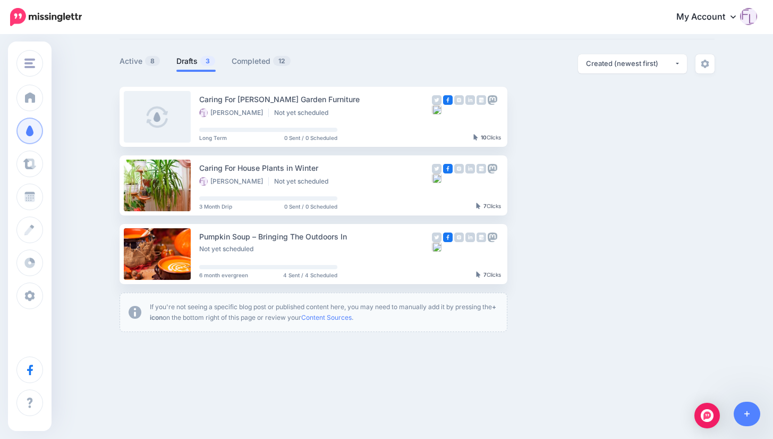
scroll to position [54, 0]
click at [605, 254] on img "button" at bounding box center [601, 253] width 9 height 3
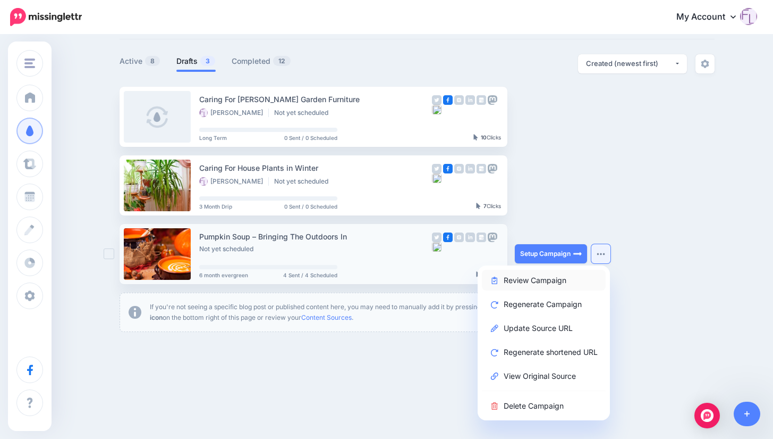
click at [564, 281] on link "Review Campaign" at bounding box center [544, 280] width 124 height 21
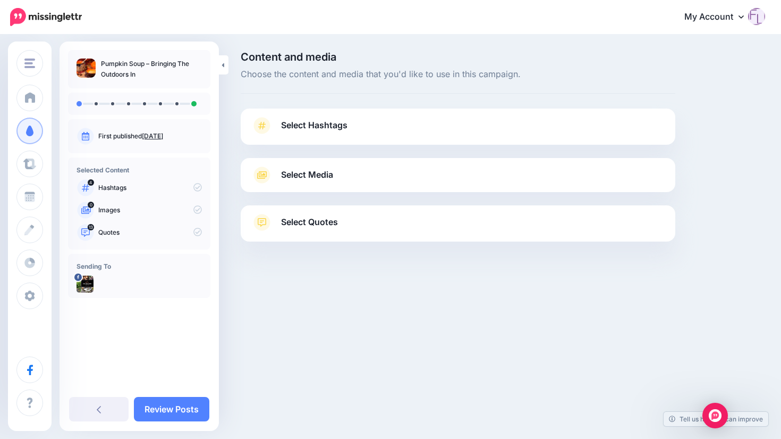
click at [318, 128] on span "Select Hashtags" at bounding box center [314, 125] width 66 height 14
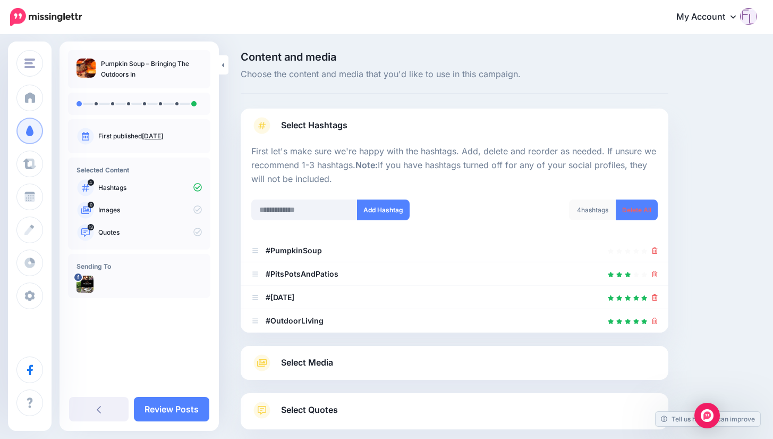
click at [319, 359] on span "Select Media" at bounding box center [307, 362] width 52 height 14
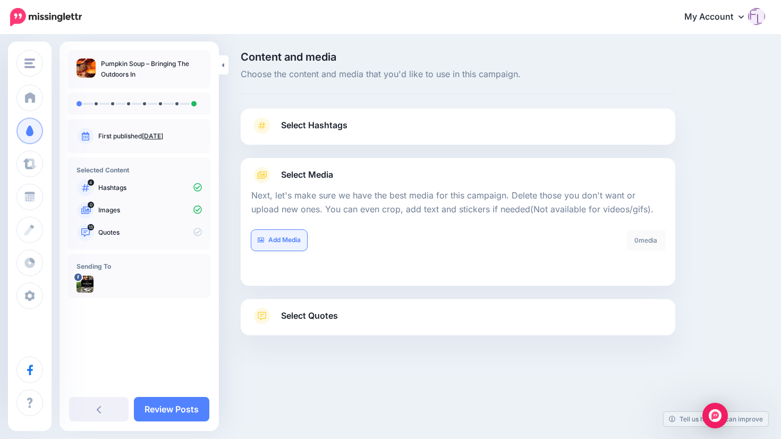
click at [295, 239] on link "Add Media" at bounding box center [279, 240] width 56 height 21
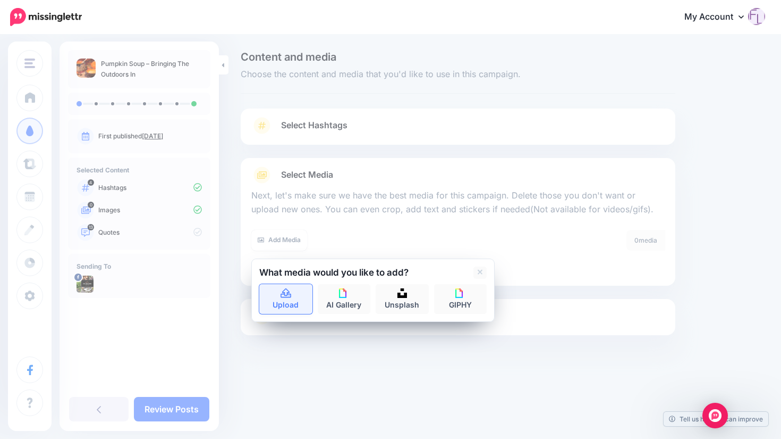
click at [292, 292] on link "Upload" at bounding box center [285, 299] width 53 height 30
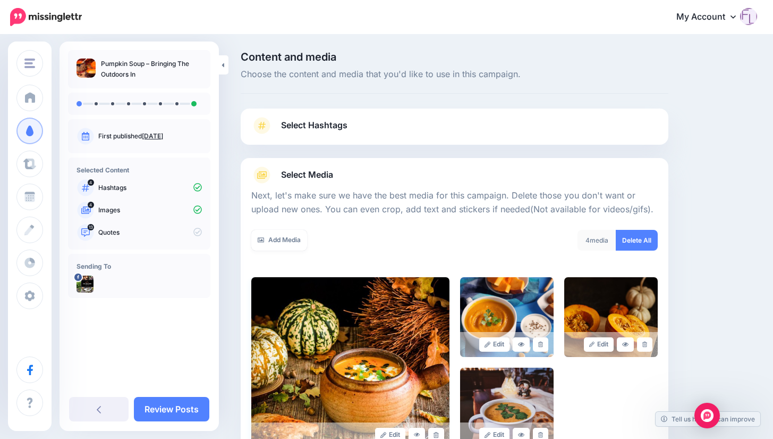
scroll to position [136, 0]
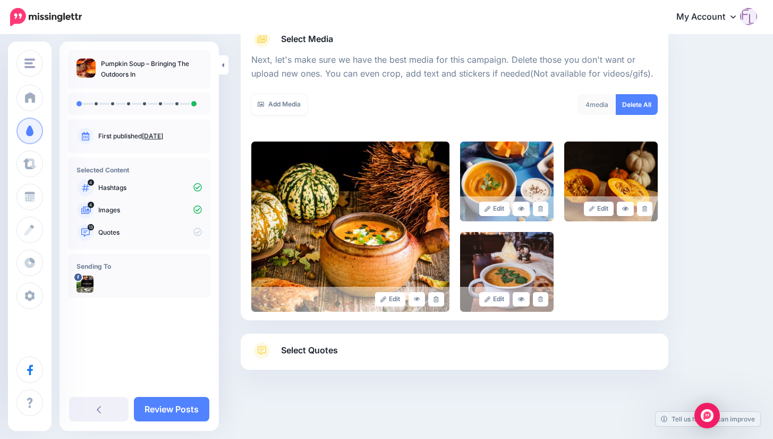
click at [336, 352] on span "Select Quotes" at bounding box center [309, 350] width 57 height 14
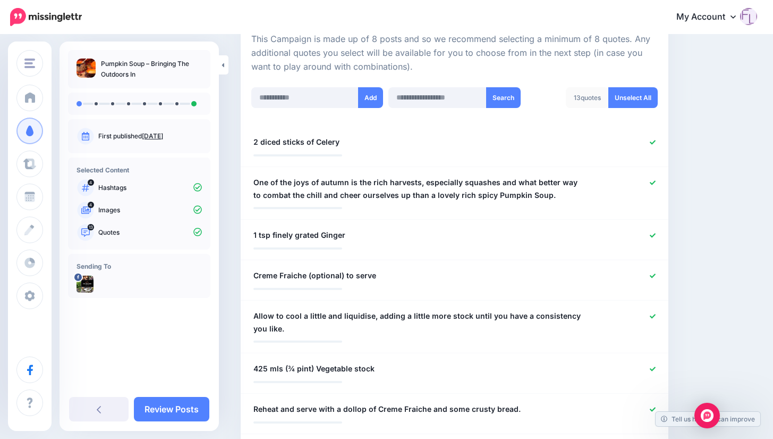
scroll to position [189, 0]
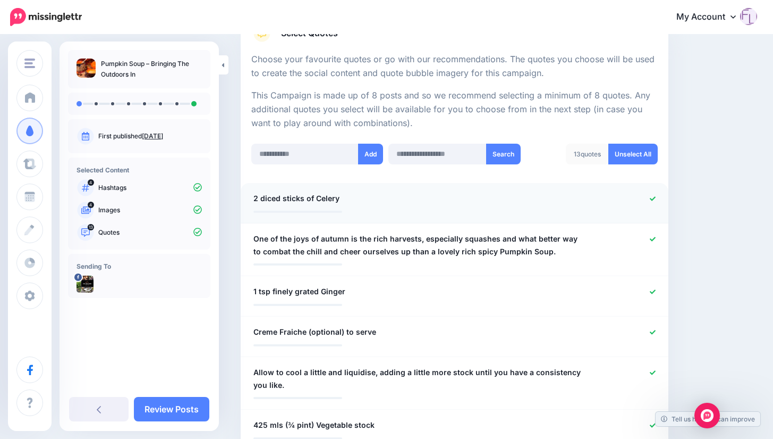
click at [656, 199] on icon at bounding box center [653, 199] width 6 height 6
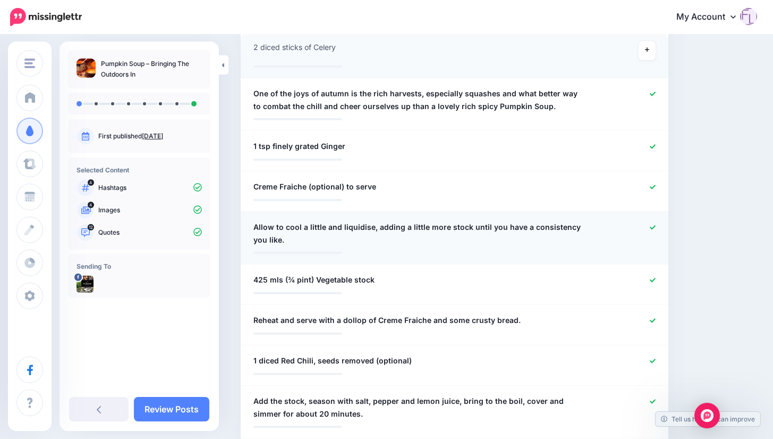
scroll to position [348, 0]
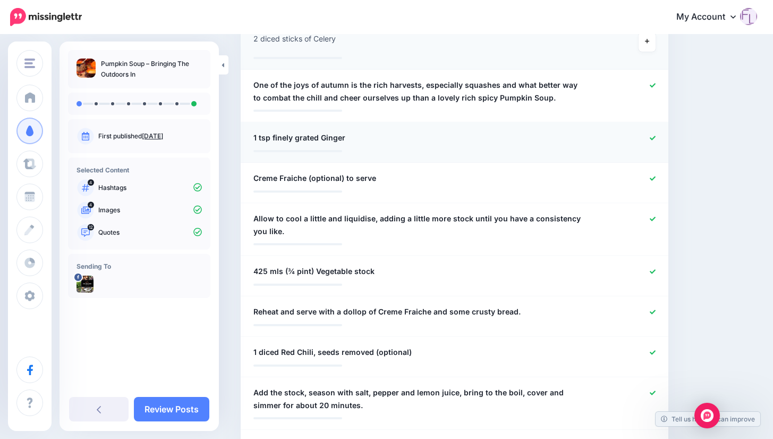
click at [656, 136] on icon at bounding box center [653, 138] width 6 height 6
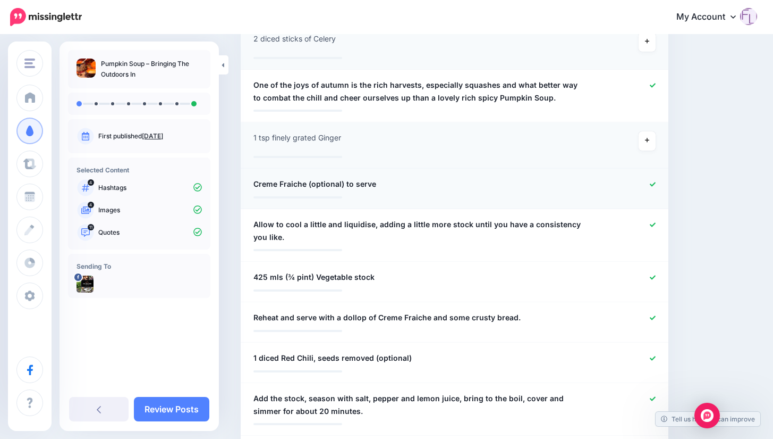
click at [661, 175] on li "**********" at bounding box center [455, 189] width 428 height 40
click at [656, 183] on icon at bounding box center [653, 184] width 6 height 4
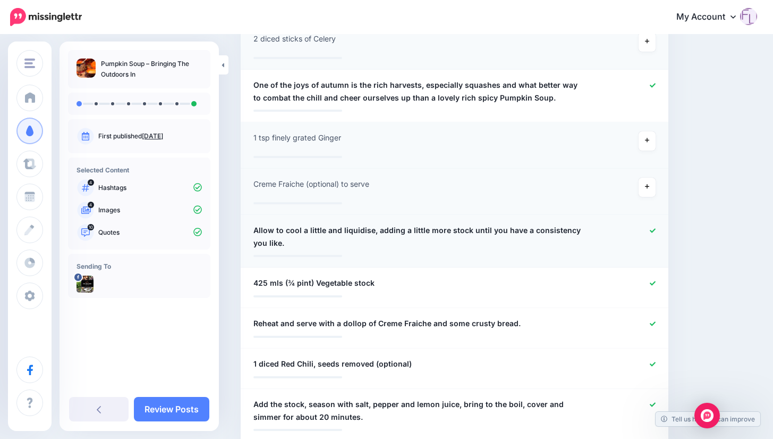
click at [656, 232] on icon at bounding box center [653, 230] width 6 height 4
click at [656, 281] on icon at bounding box center [653, 283] width 6 height 6
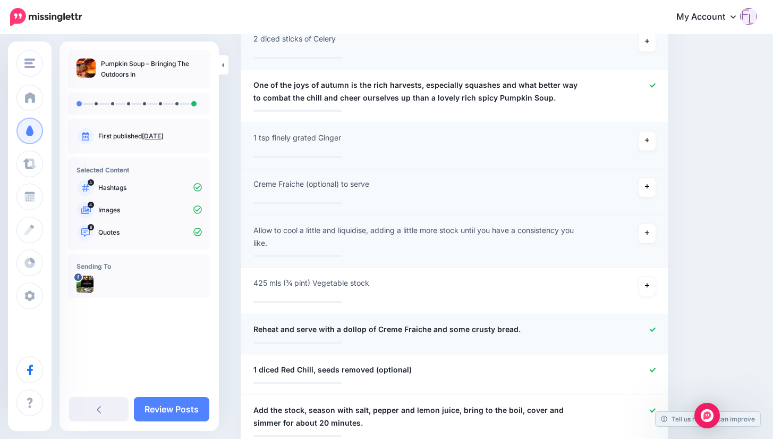
click at [664, 329] on div at bounding box center [629, 329] width 70 height 13
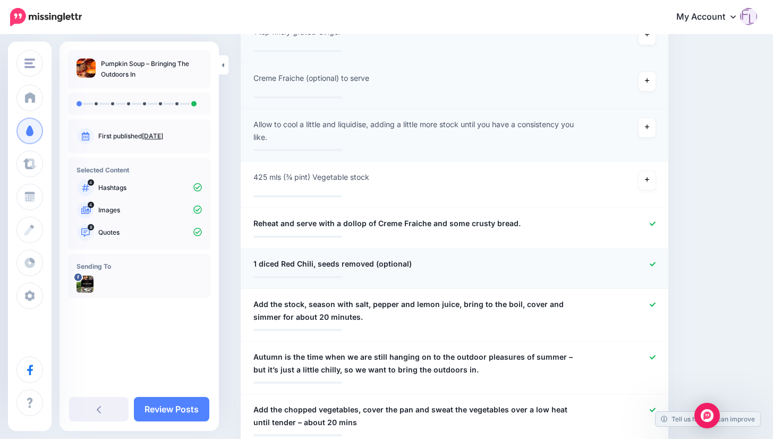
scroll to position [455, 0]
click at [656, 222] on icon at bounding box center [653, 223] width 6 height 6
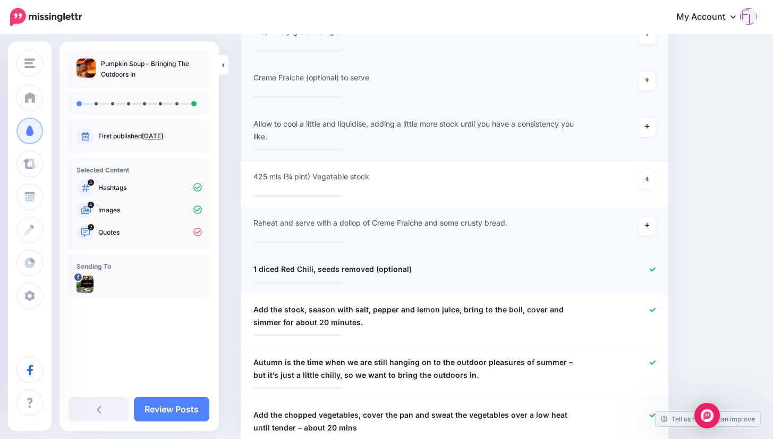
click at [656, 267] on icon at bounding box center [653, 269] width 6 height 6
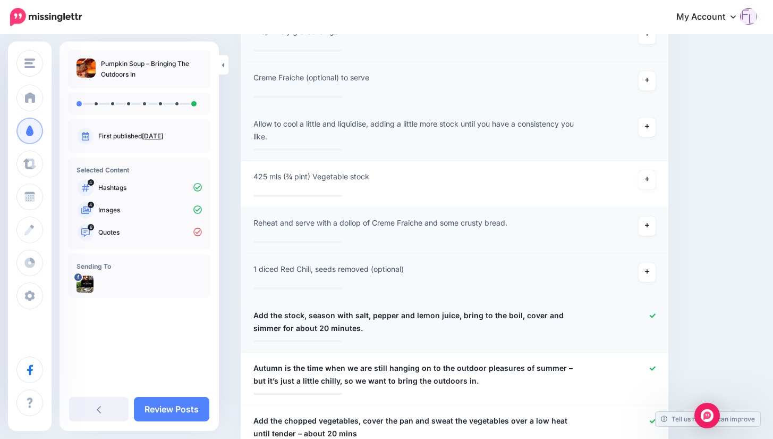
click at [658, 311] on div at bounding box center [629, 322] width 70 height 26
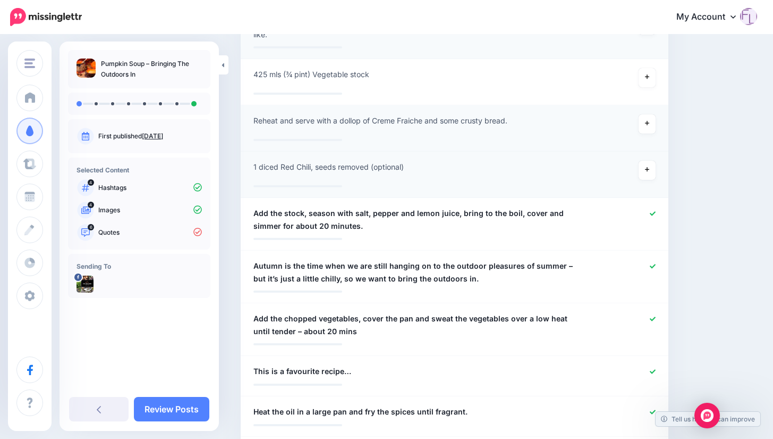
scroll to position [561, 0]
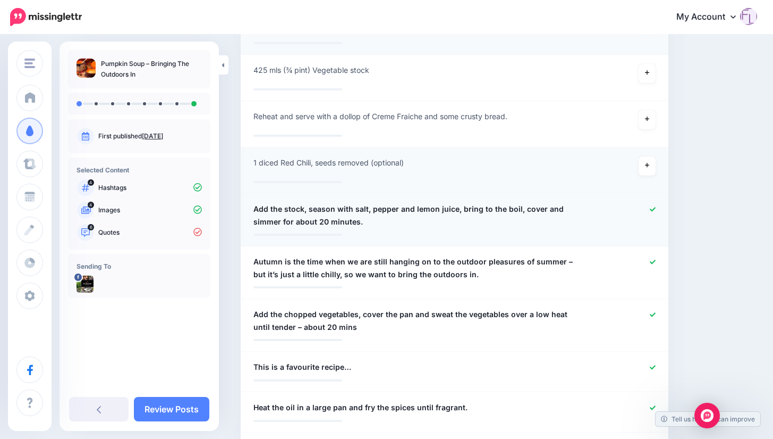
click at [656, 206] on icon at bounding box center [653, 209] width 6 height 6
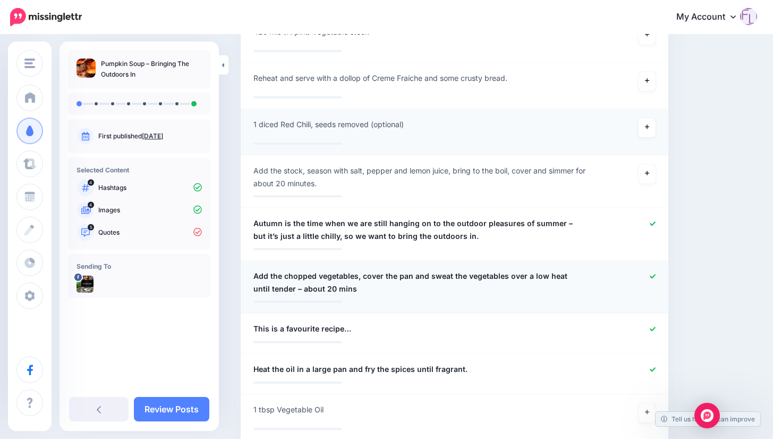
scroll to position [614, 0]
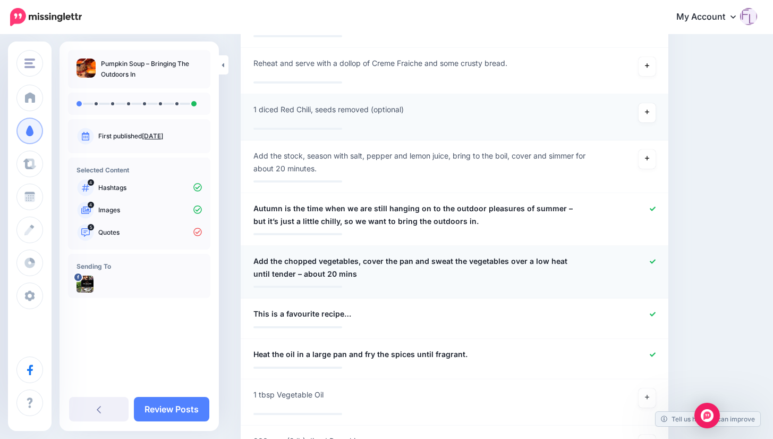
click at [656, 260] on icon at bounding box center [653, 261] width 6 height 6
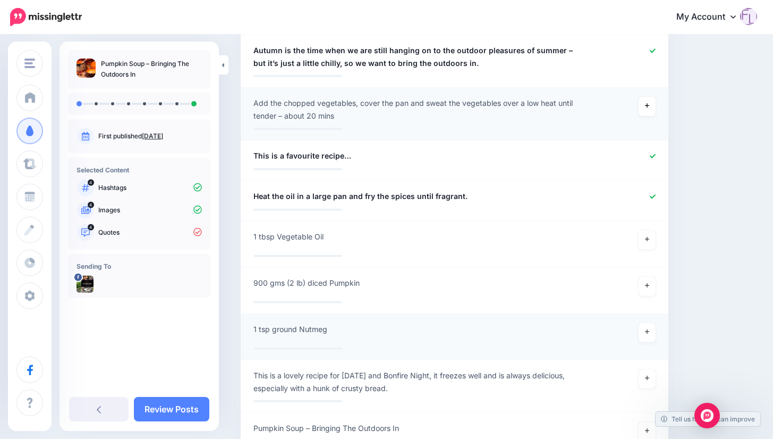
scroll to position [773, 0]
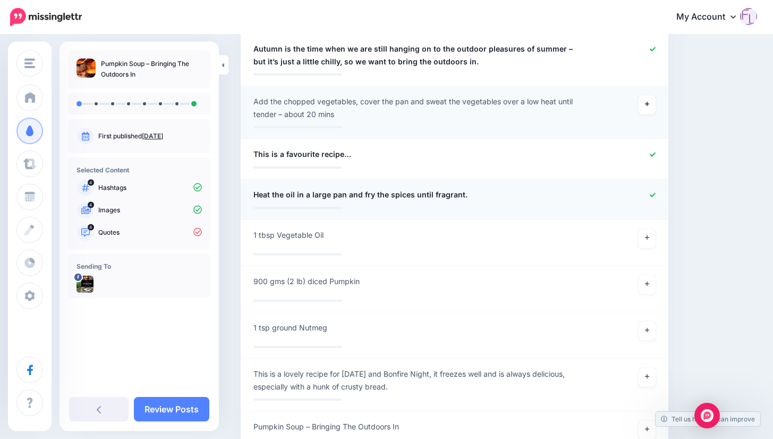
click at [656, 194] on icon at bounding box center [653, 195] width 6 height 6
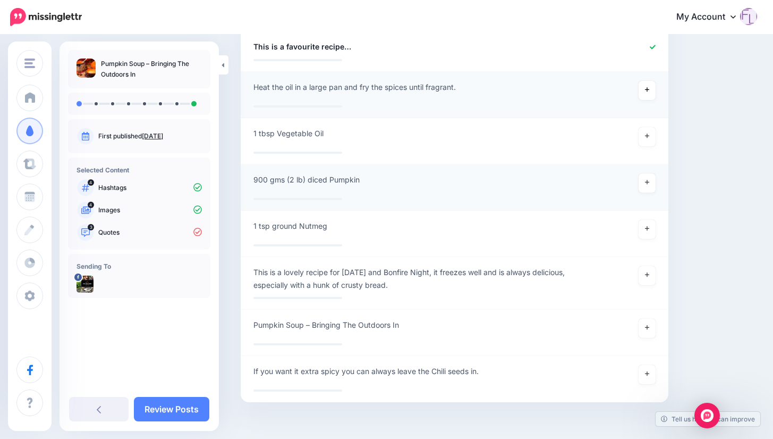
scroll to position [913, 0]
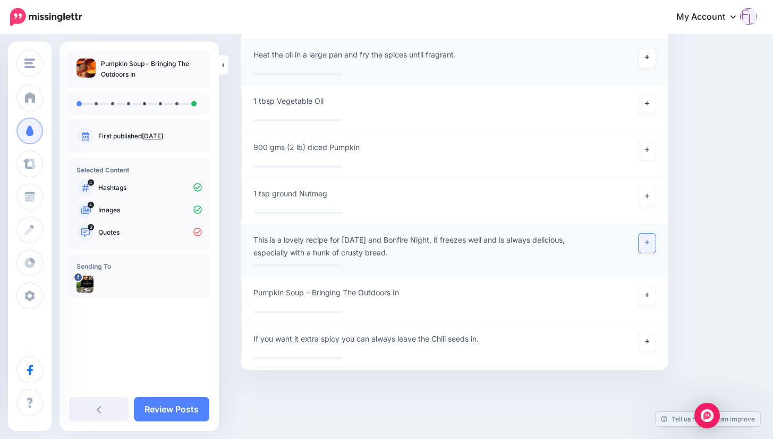
click at [656, 240] on link at bounding box center [647, 242] width 17 height 19
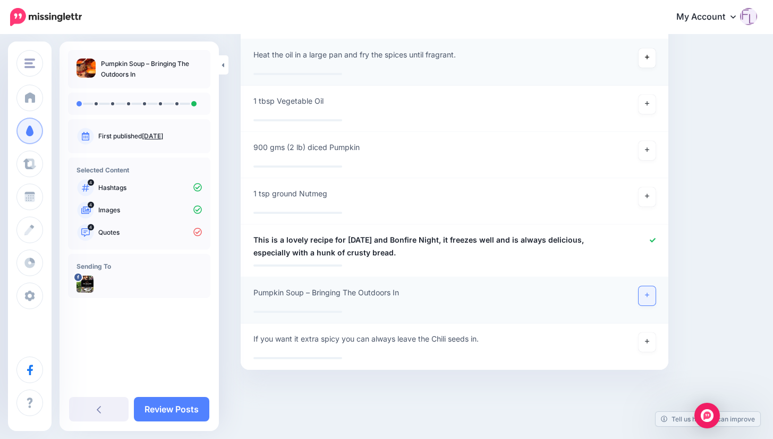
click at [650, 292] on icon at bounding box center [647, 295] width 4 height 6
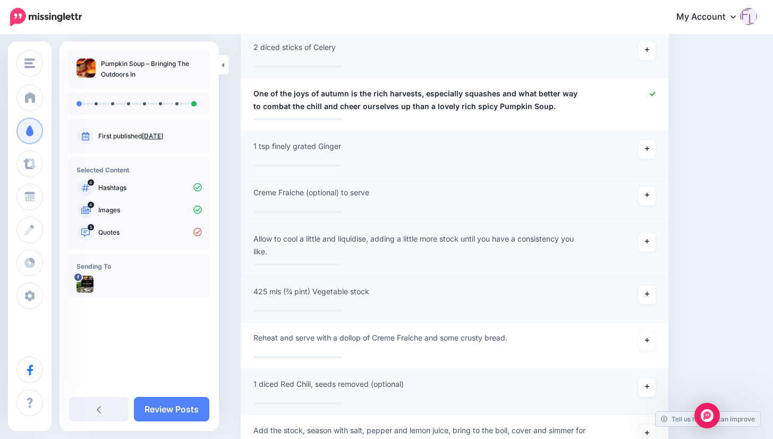
scroll to position [425, 0]
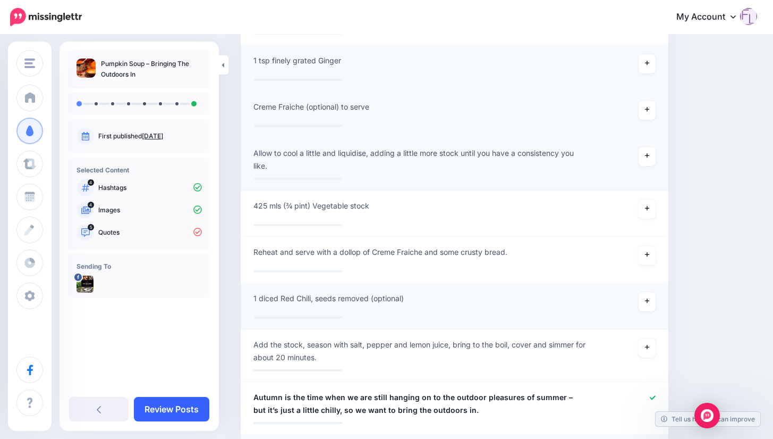
click at [174, 410] on link "Review Posts" at bounding box center [171, 409] width 75 height 24
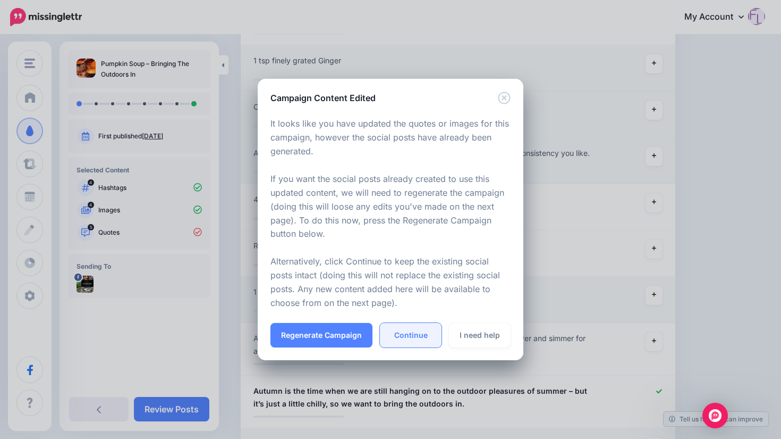
click at [419, 337] on link "Continue" at bounding box center [411, 335] width 62 height 24
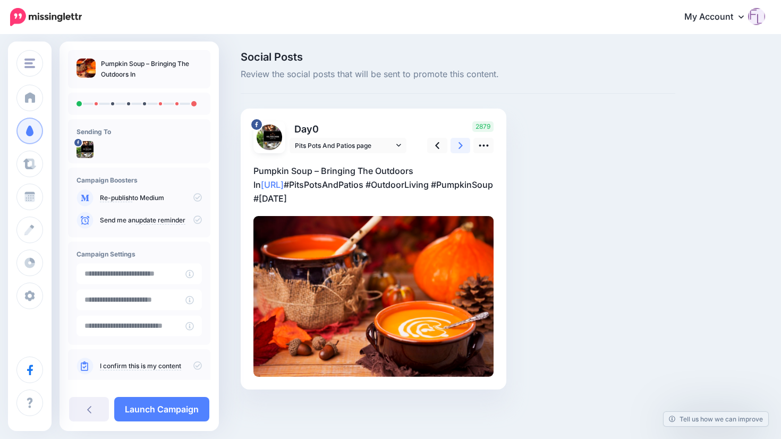
click at [459, 146] on icon at bounding box center [461, 145] width 4 height 11
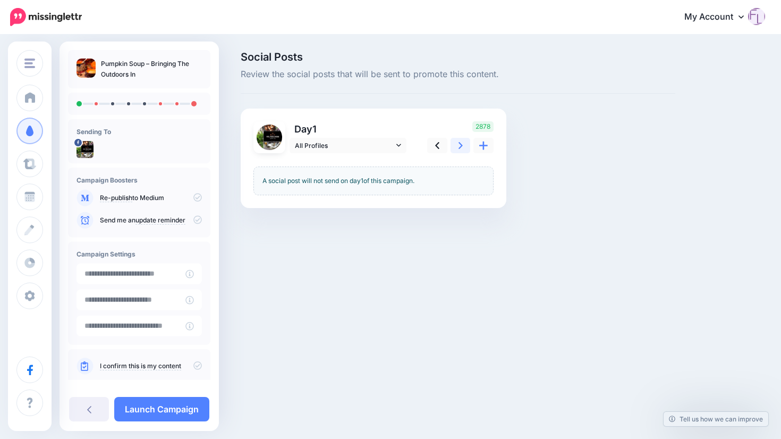
click at [462, 145] on icon at bounding box center [461, 145] width 4 height 7
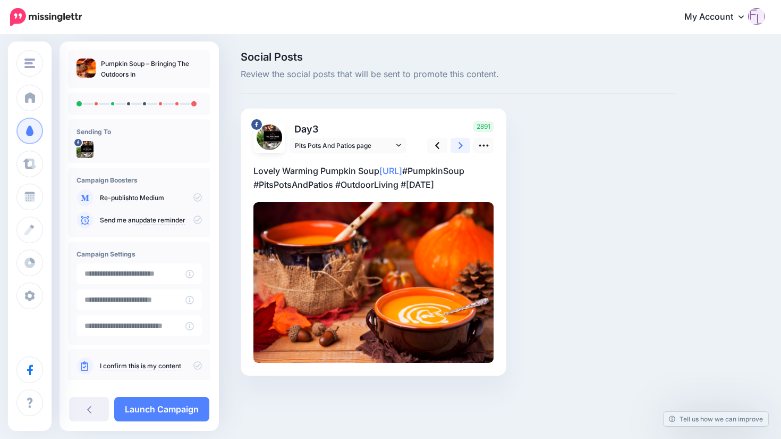
click at [462, 144] on icon at bounding box center [461, 145] width 4 height 11
click at [436, 145] on icon at bounding box center [437, 145] width 4 height 7
click at [461, 144] on icon at bounding box center [461, 145] width 4 height 7
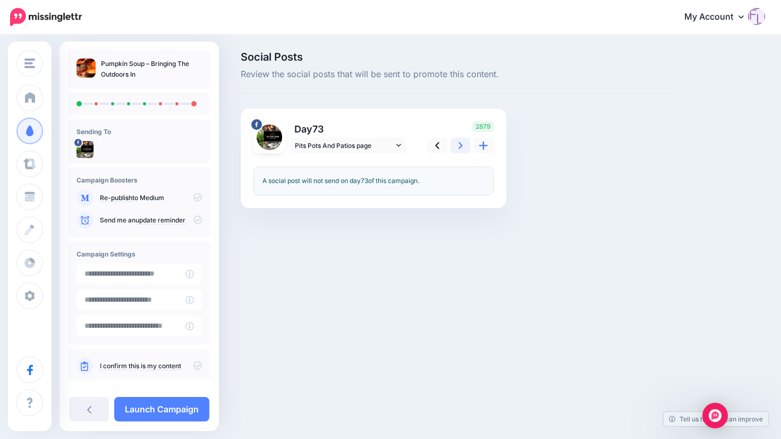
click at [464, 147] on link at bounding box center [461, 145] width 20 height 15
click at [457, 142] on link at bounding box center [461, 145] width 20 height 15
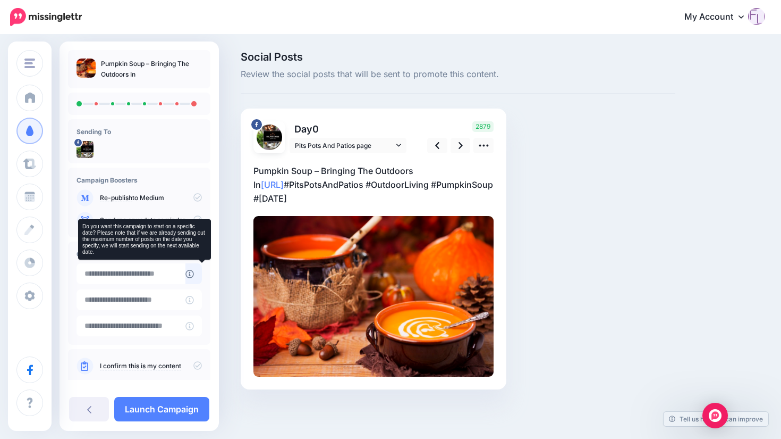
click at [194, 274] on icon at bounding box center [190, 274] width 9 height 9
click at [194, 273] on icon at bounding box center [190, 274] width 9 height 9
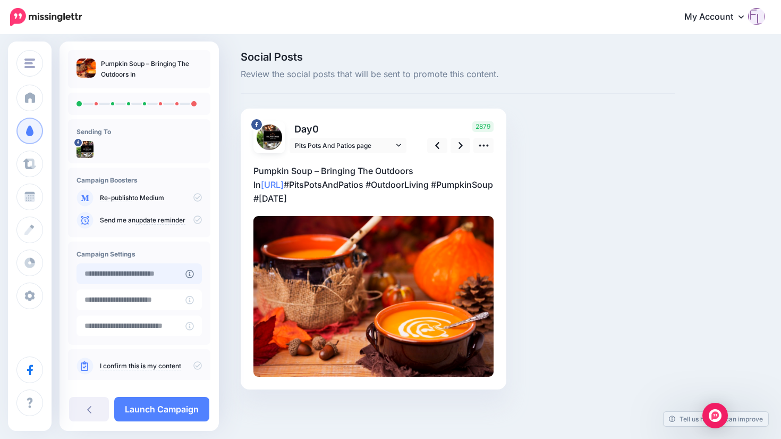
click at [167, 273] on input "text" at bounding box center [131, 273] width 109 height 21
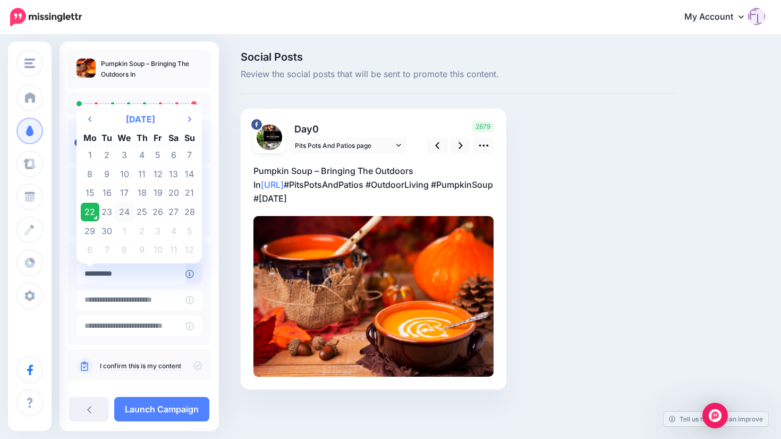
click at [127, 212] on td "24" at bounding box center [124, 212] width 19 height 19
type input "**********"
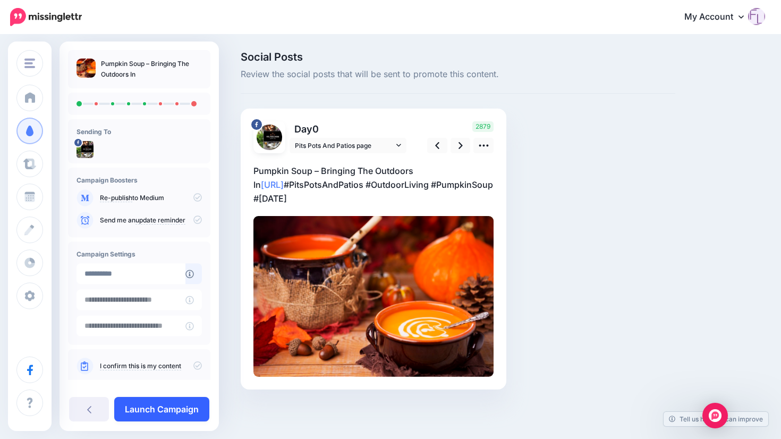
click at [184, 411] on link "Launch Campaign" at bounding box center [161, 409] width 95 height 24
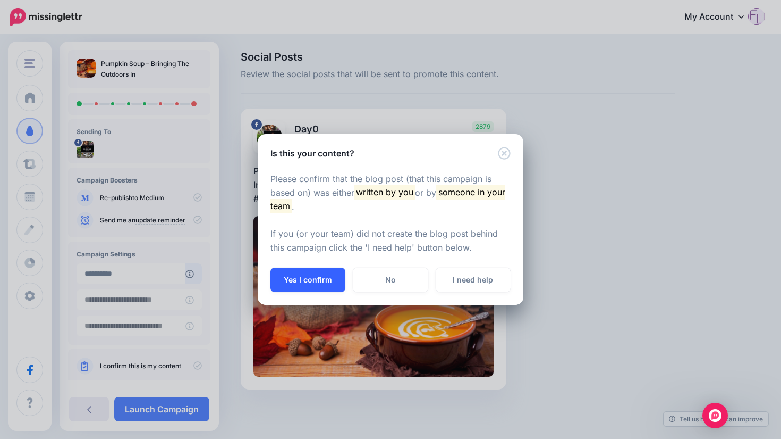
click at [315, 276] on button "Yes I confirm" at bounding box center [308, 279] width 75 height 24
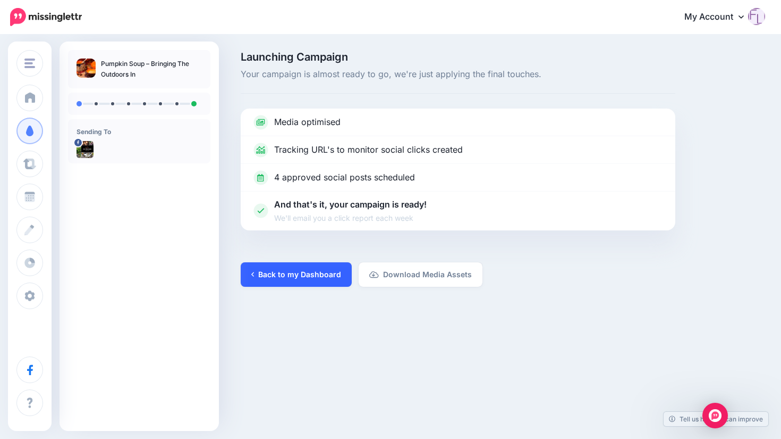
click at [309, 272] on link "Back to my Dashboard" at bounding box center [296, 274] width 111 height 24
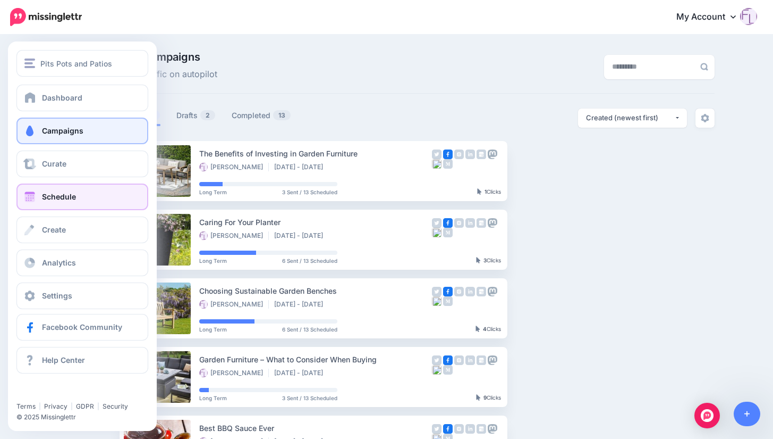
click at [63, 199] on span "Schedule" at bounding box center [59, 196] width 34 height 9
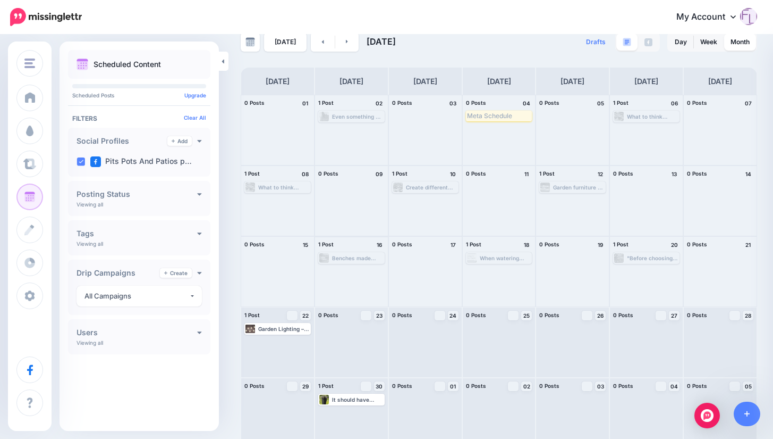
scroll to position [29, 0]
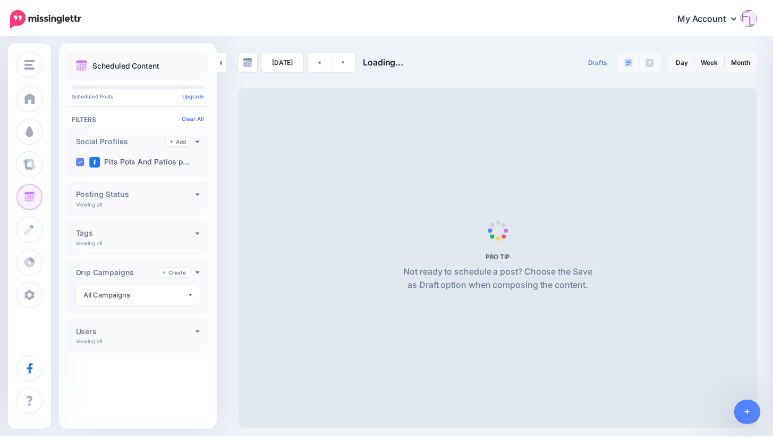
scroll to position [29, 0]
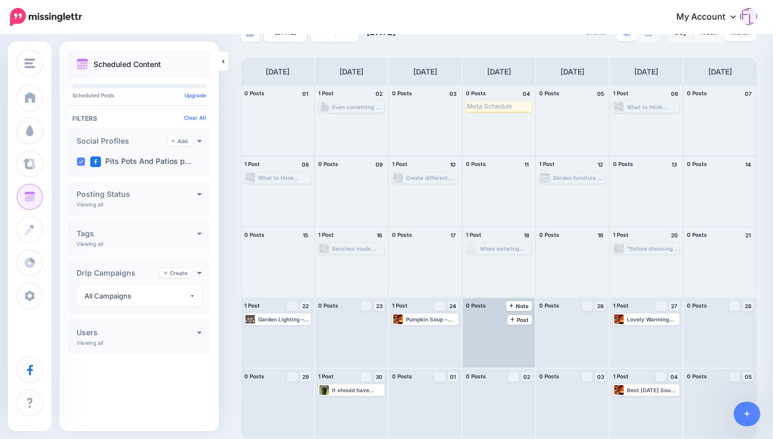
scroll to position [29, 0]
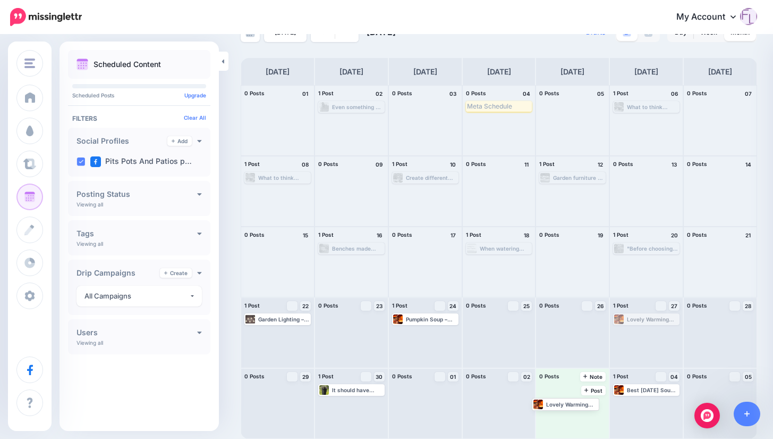
drag, startPoint x: 655, startPoint y: 320, endPoint x: 568, endPoint y: 403, distance: 120.7
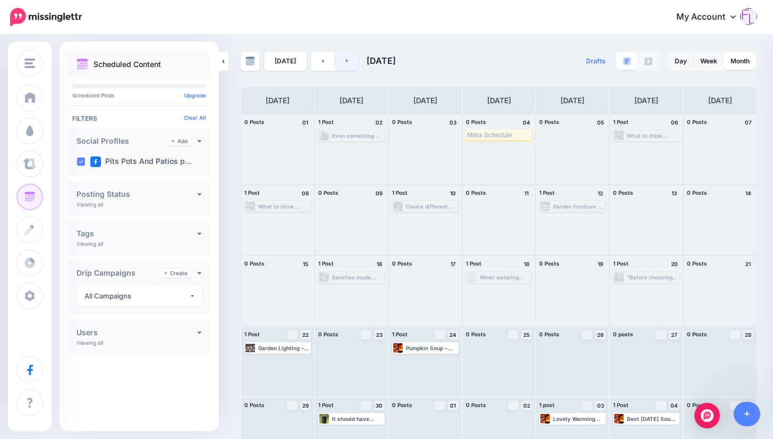
click at [346, 61] on icon at bounding box center [347, 60] width 3 height 6
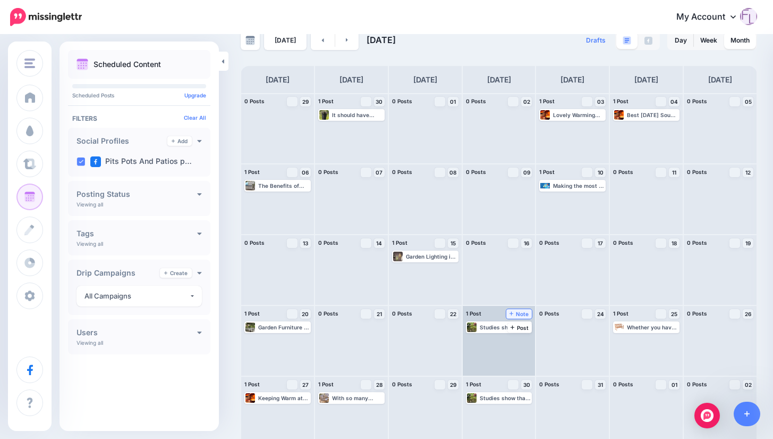
scroll to position [29, 0]
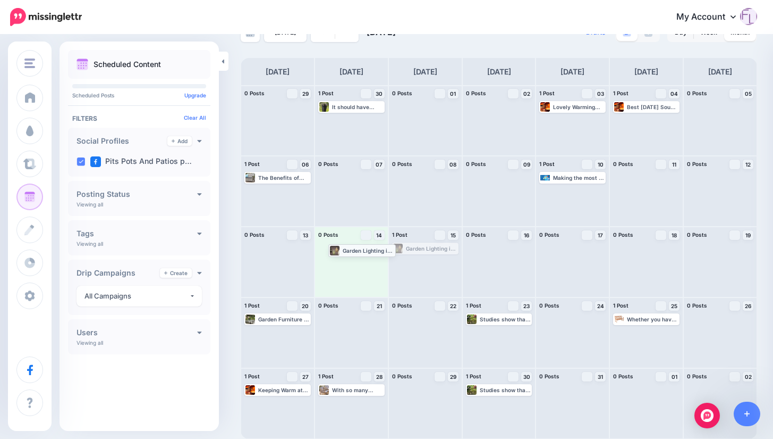
drag, startPoint x: 425, startPoint y: 248, endPoint x: 359, endPoint y: 250, distance: 65.9
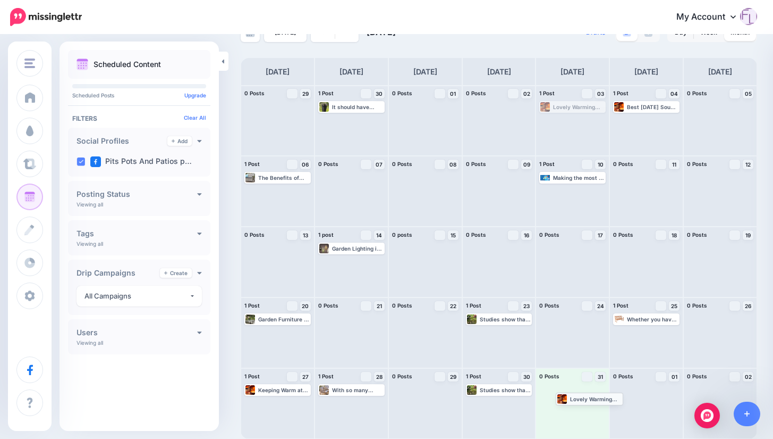
drag, startPoint x: 575, startPoint y: 106, endPoint x: 587, endPoint y: 397, distance: 291.5
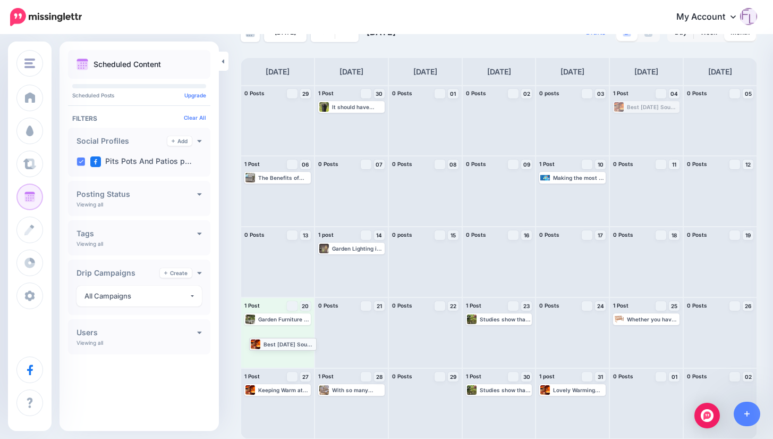
drag, startPoint x: 665, startPoint y: 106, endPoint x: 295, endPoint y: 342, distance: 439.1
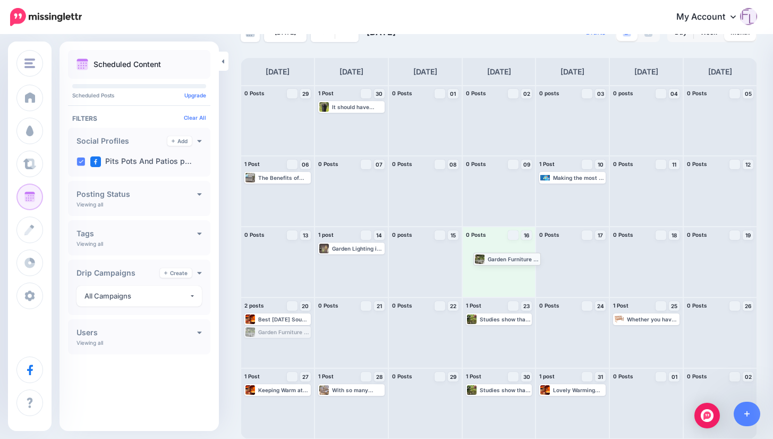
drag, startPoint x: 286, startPoint y: 333, endPoint x: 515, endPoint y: 260, distance: 240.6
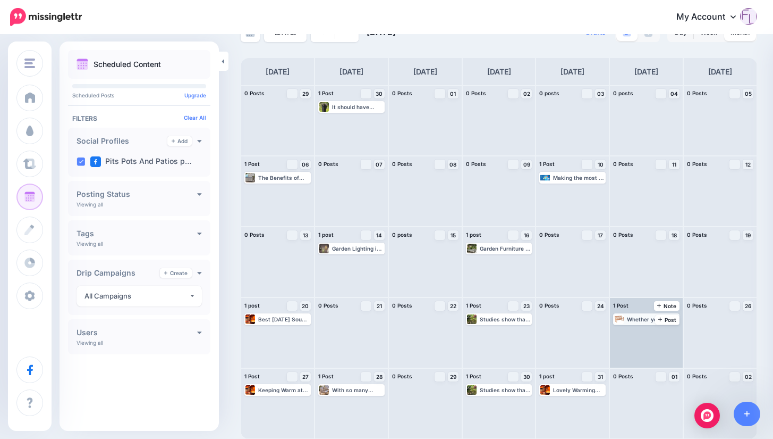
click at [650, 319] on div "Whether you have a small balcony or sprawling lawns, a garden bench can provide…" at bounding box center [653, 319] width 52 height 6
click at [666, 319] on div "Whether you have a small balcony or sprawling lawns, a garden bench can provide…" at bounding box center [653, 319] width 52 height 6
click at [654, 316] on div "Whether you have a small balcony or sprawling lawns, a garden bench can provide…" at bounding box center [653, 319] width 52 height 6
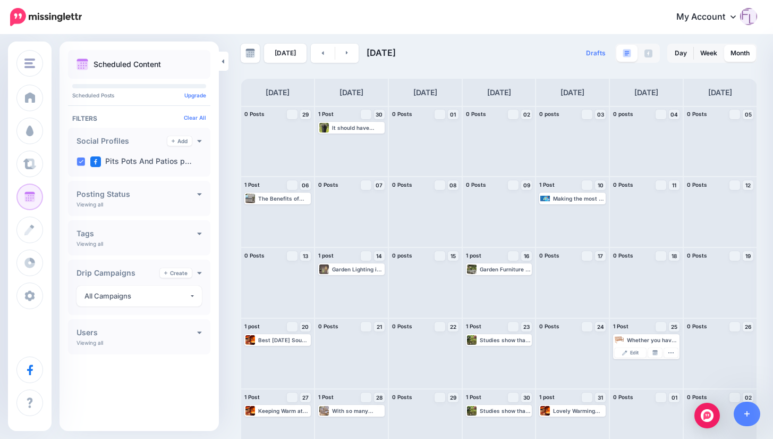
scroll to position [0, 0]
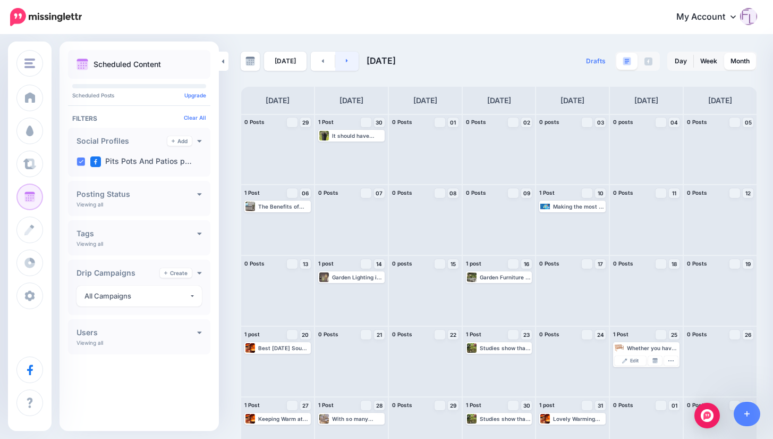
click at [351, 61] on link at bounding box center [347, 61] width 24 height 19
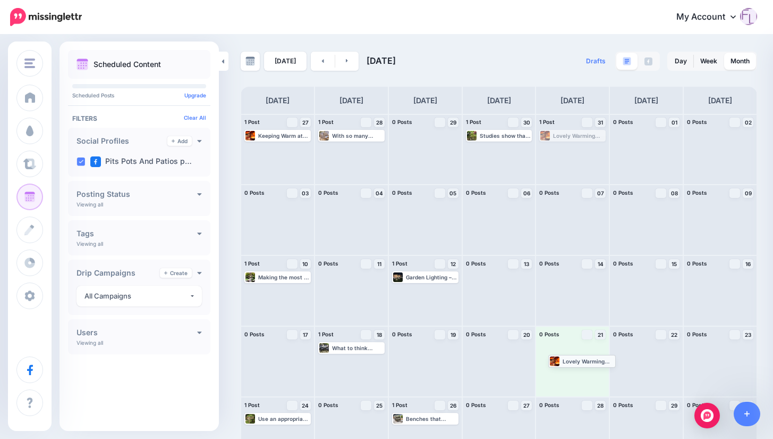
drag, startPoint x: 585, startPoint y: 136, endPoint x: 589, endPoint y: 360, distance: 224.9
click at [322, 58] on icon at bounding box center [323, 60] width 3 height 6
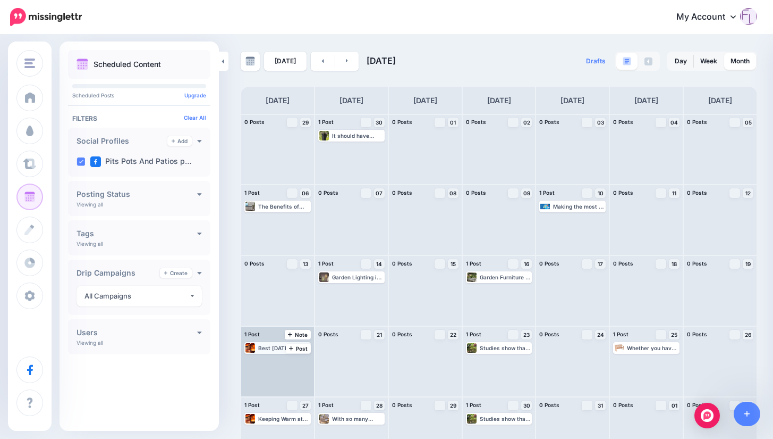
click at [281, 349] on div "Best [DATE] Soup ever! [URL] #PitsPotsAndPatios #[DATE] #PumpkinSoup #OutdoorLi…" at bounding box center [284, 347] width 52 height 6
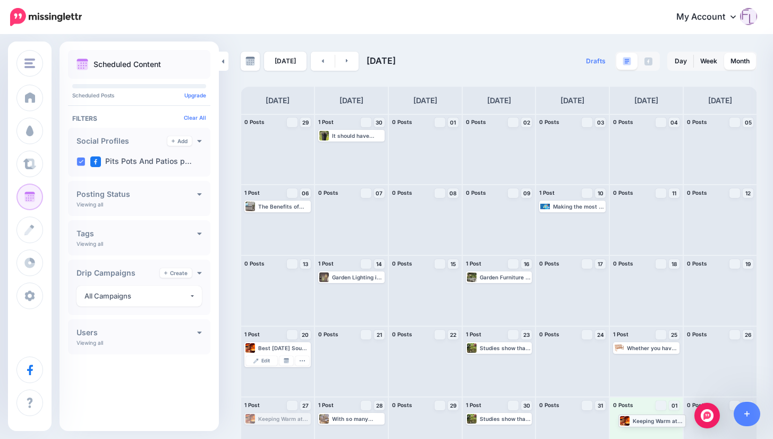
drag, startPoint x: 276, startPoint y: 419, endPoint x: 650, endPoint y: 420, distance: 374.2
drag, startPoint x: 284, startPoint y: 348, endPoint x: 288, endPoint y: 420, distance: 72.9
click at [322, 60] on link at bounding box center [323, 61] width 24 height 19
